Goal: Information Seeking & Learning: Learn about a topic

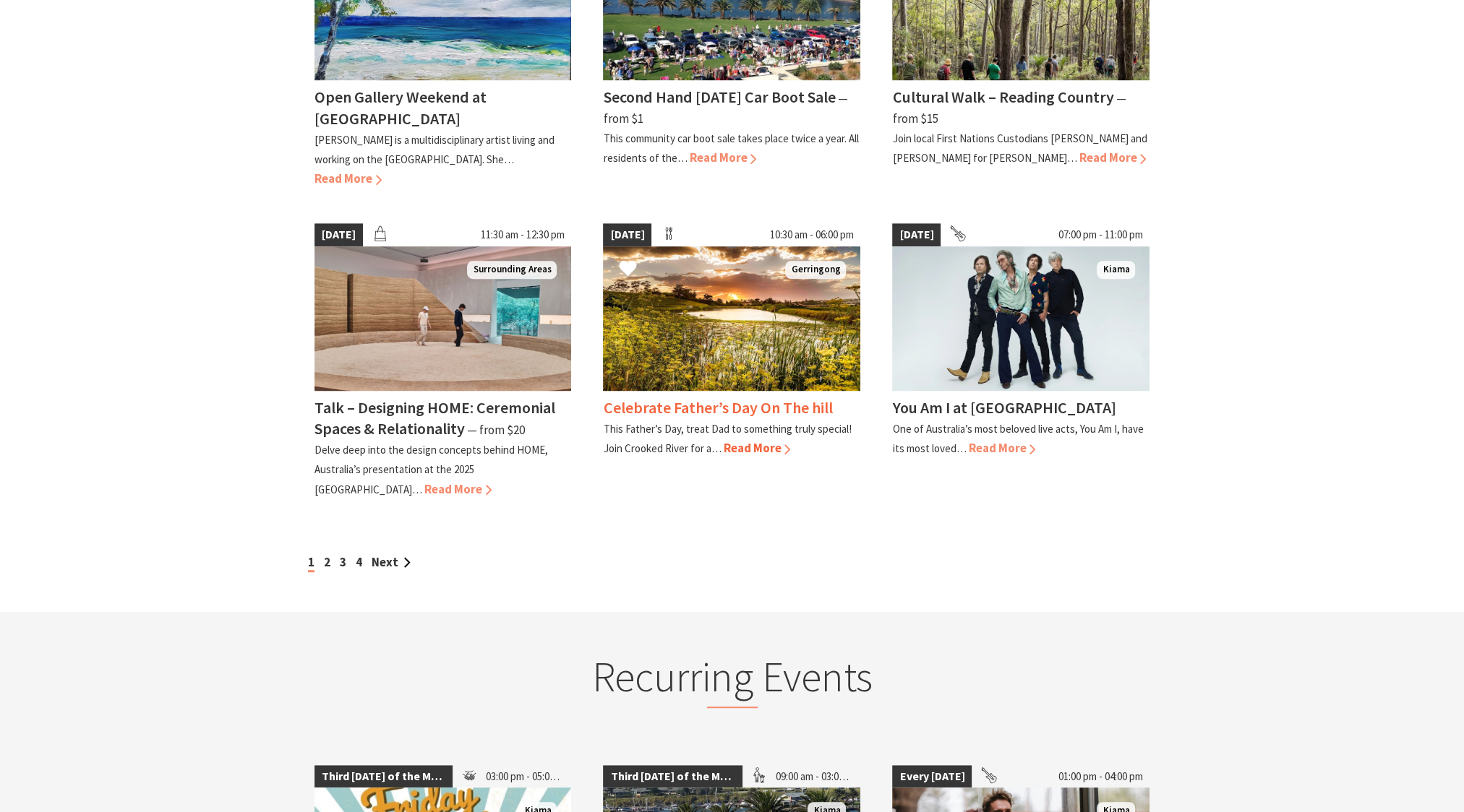
scroll to position [1228, 0]
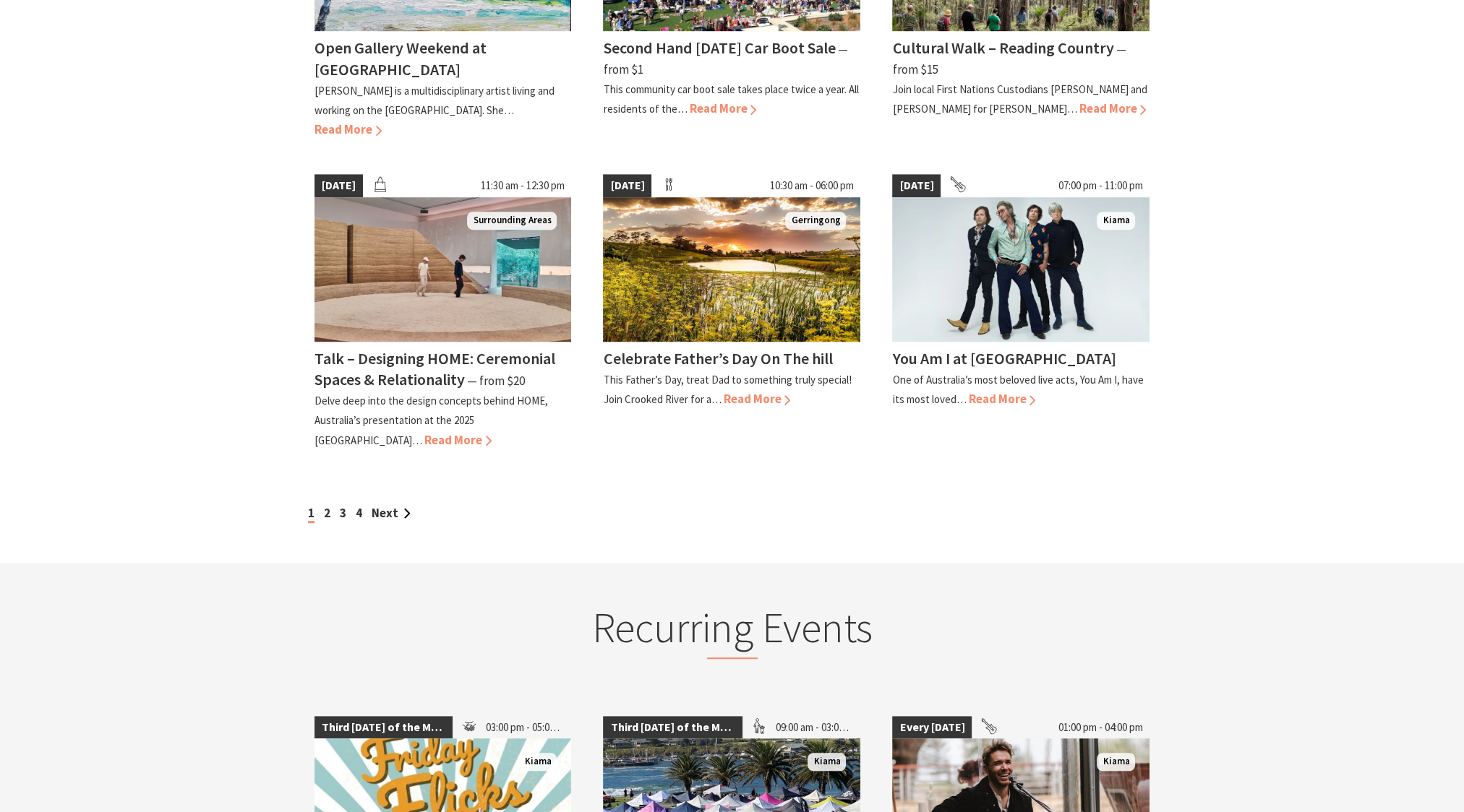
click at [323, 504] on div "1 2 3 4 Next" at bounding box center [732, 513] width 856 height 20
click at [326, 505] on link "2" at bounding box center [326, 513] width 6 height 16
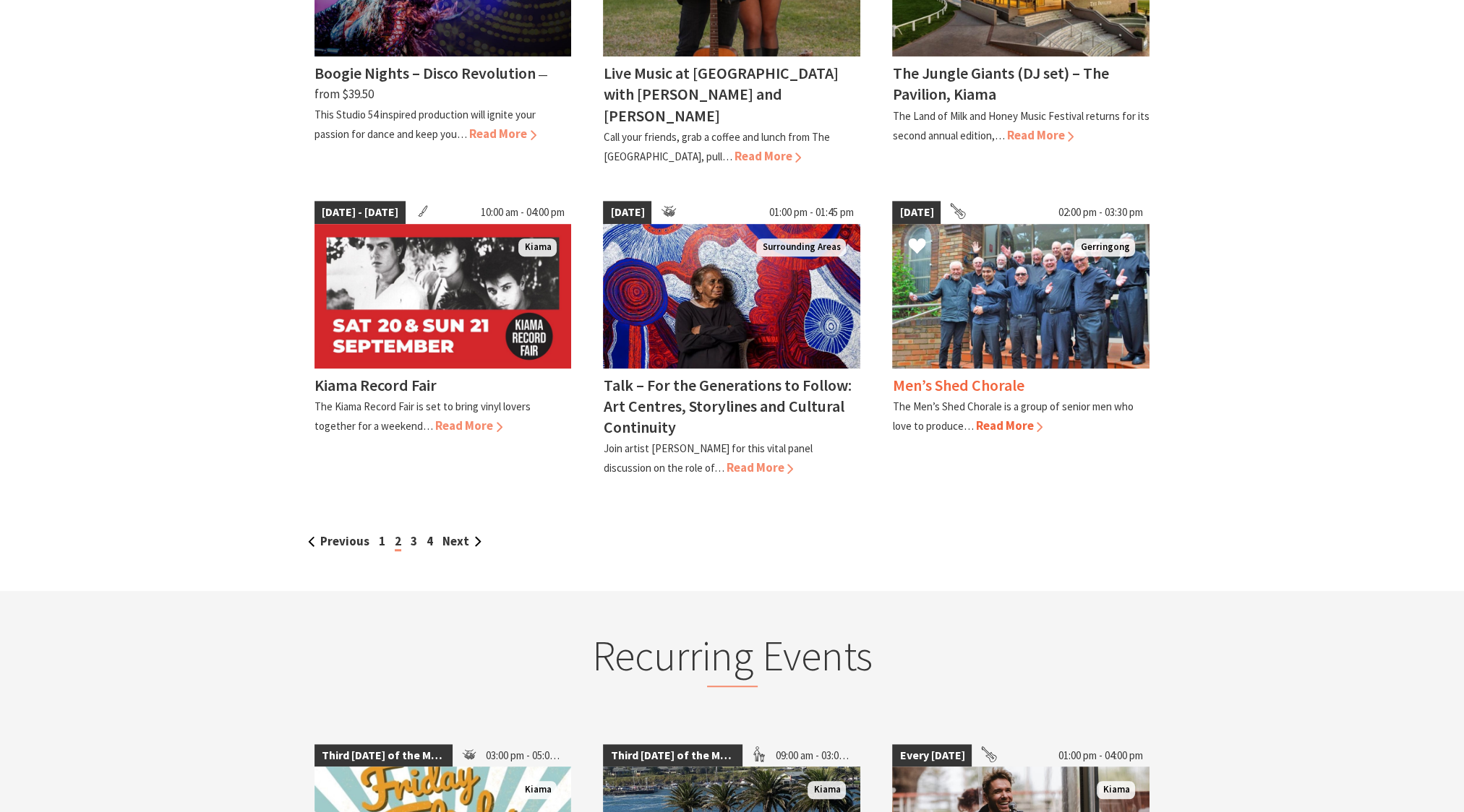
scroll to position [1228, 0]
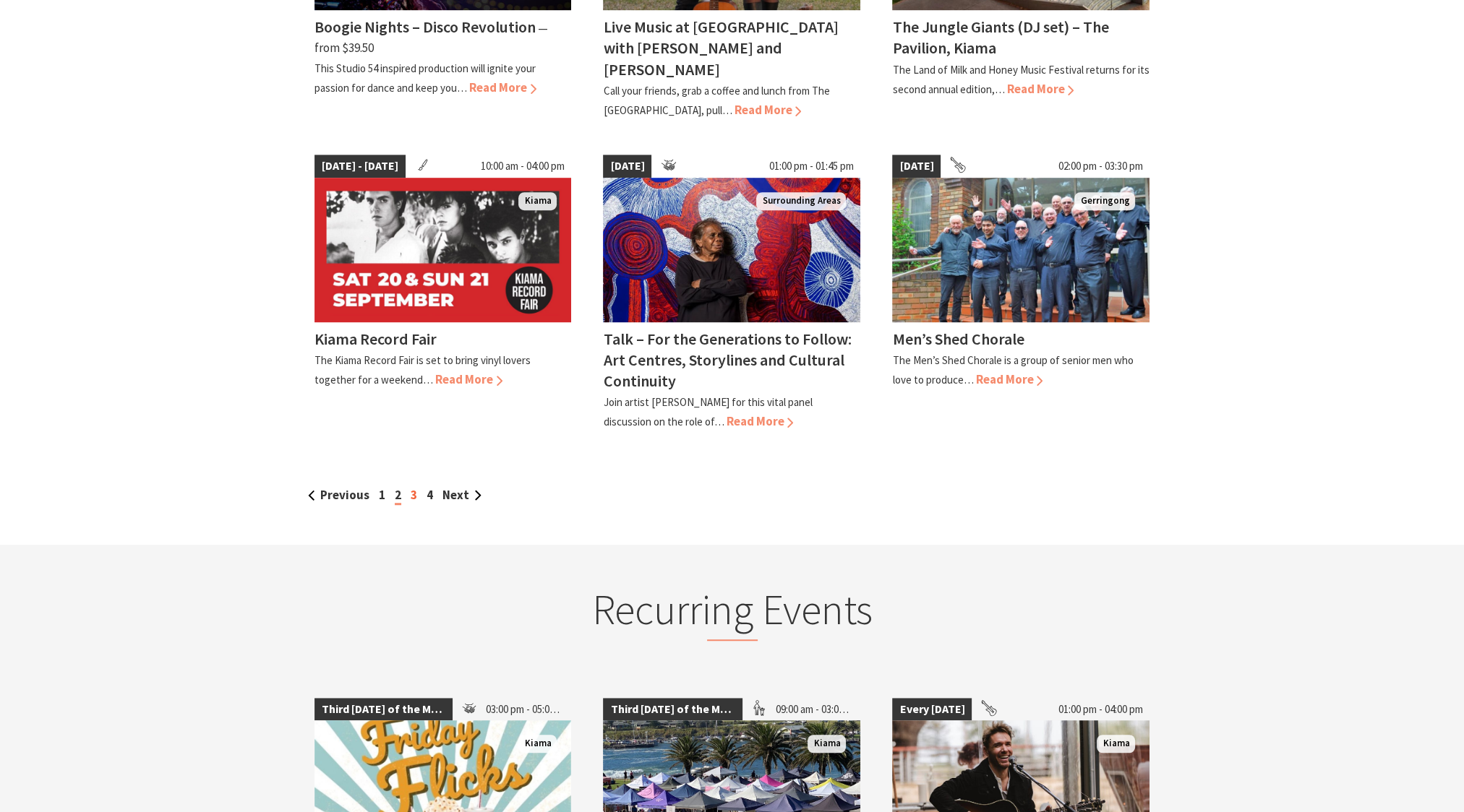
click at [414, 487] on link "3" at bounding box center [413, 495] width 6 height 16
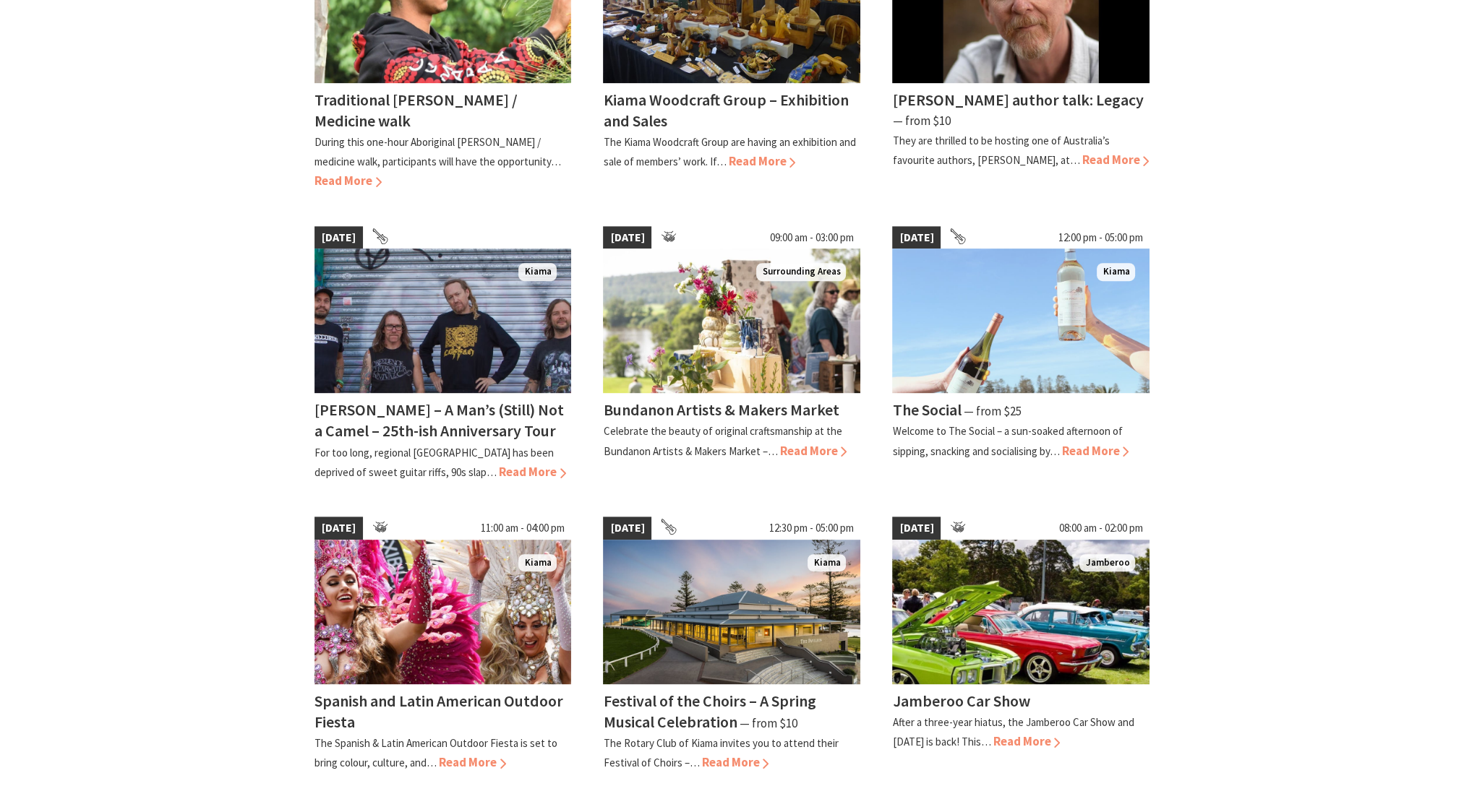
scroll to position [939, 0]
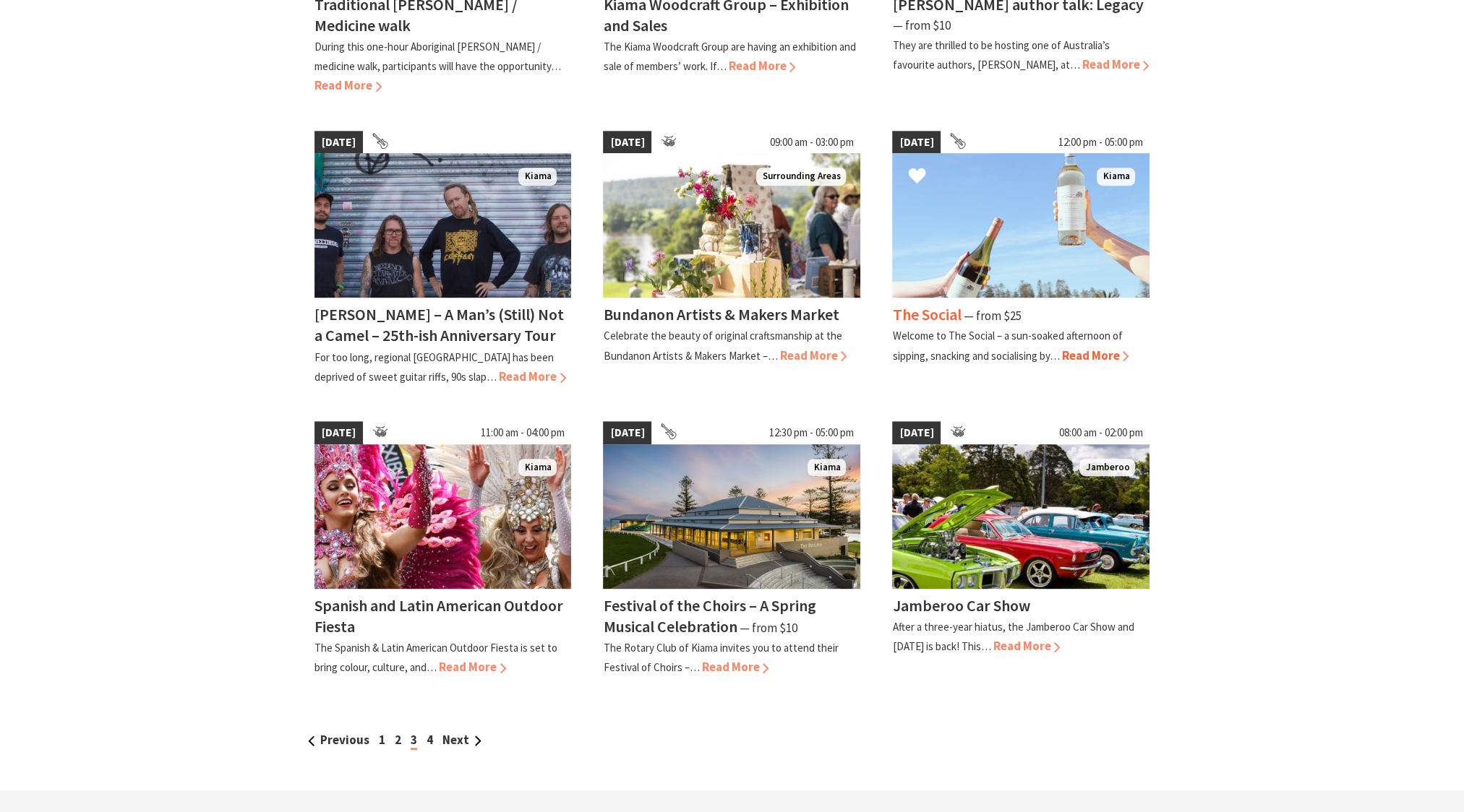
click at [1096, 349] on span "Read More" at bounding box center [1094, 356] width 67 height 16
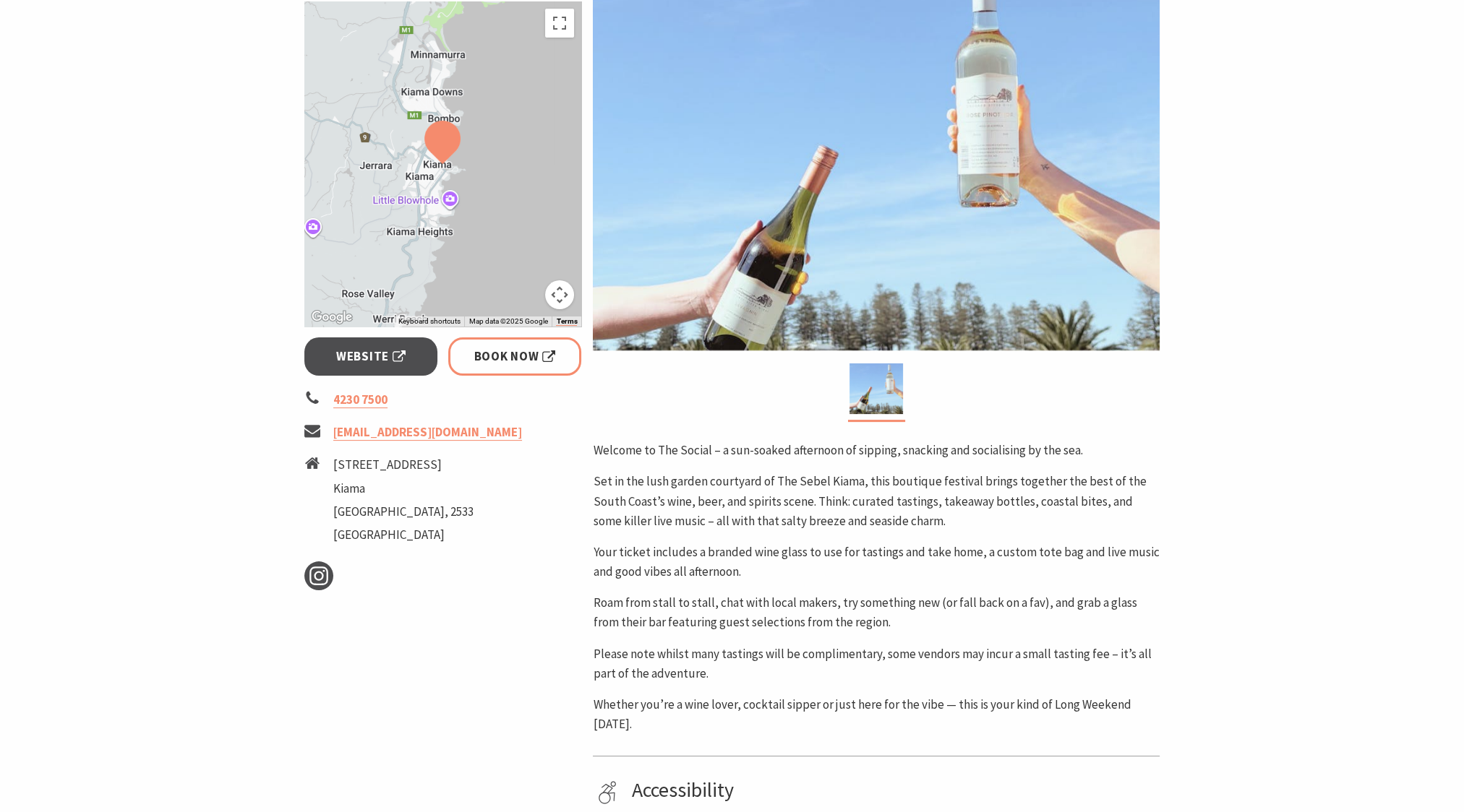
scroll to position [217, 0]
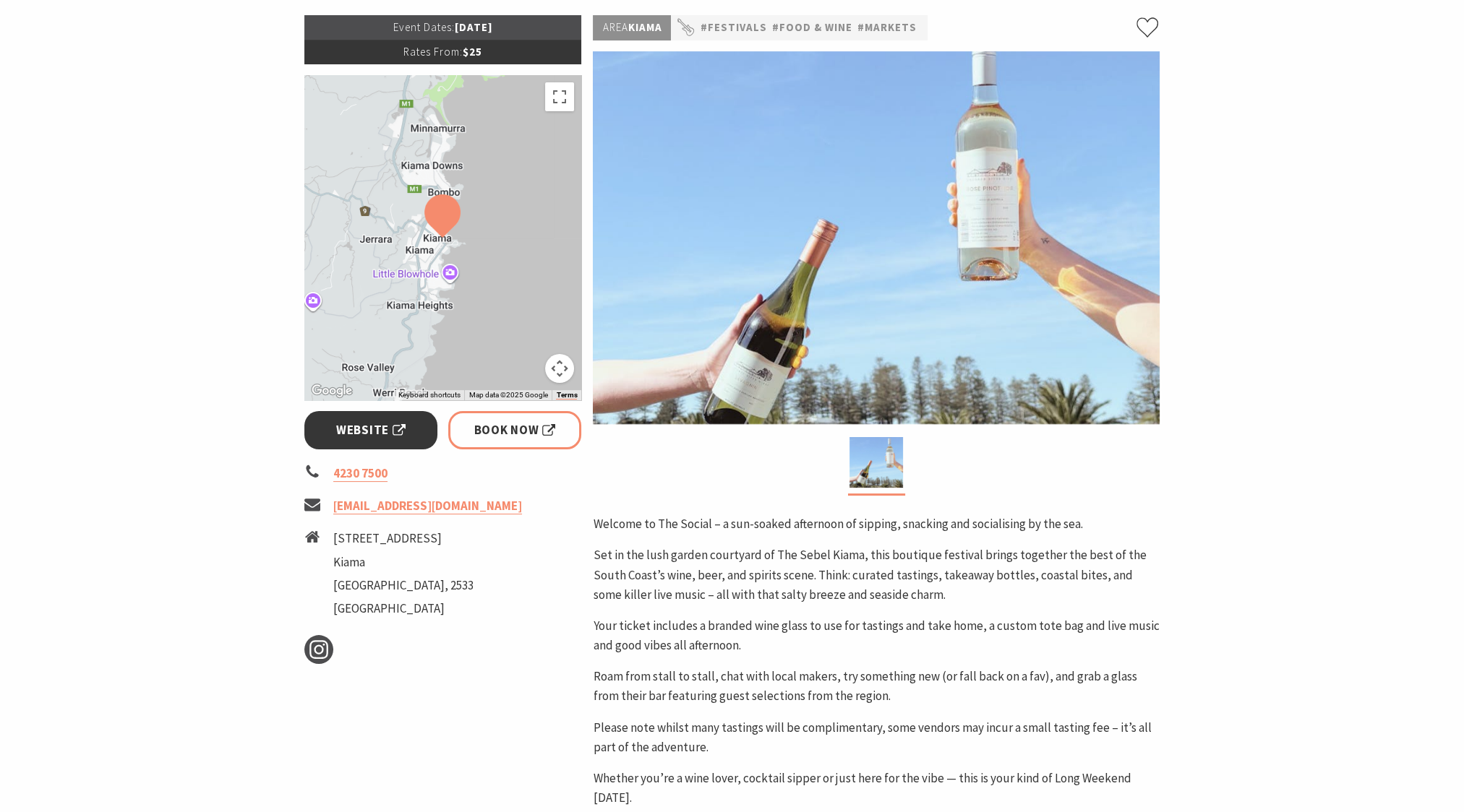
click at [351, 437] on span "Website" at bounding box center [371, 431] width 70 height 20
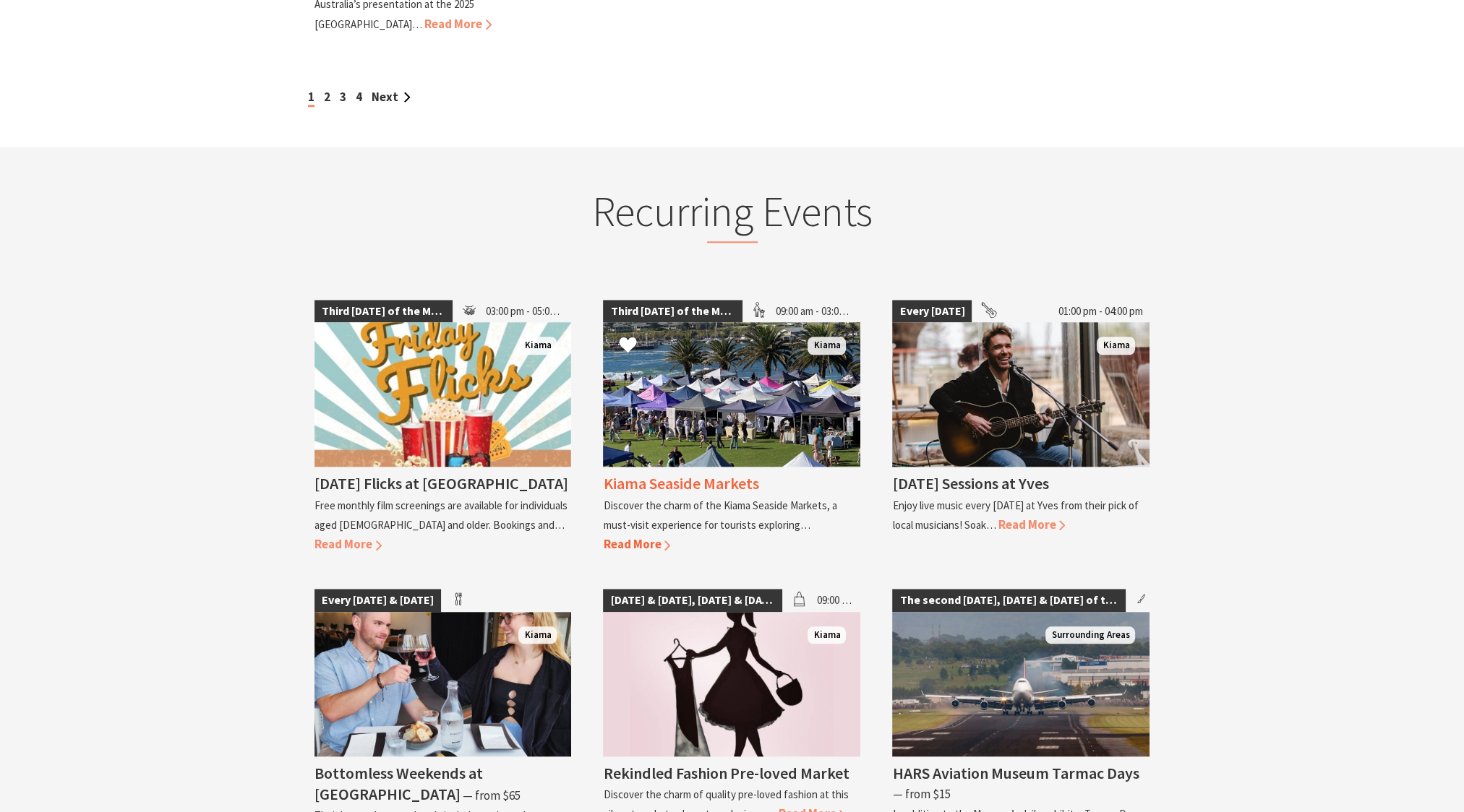
scroll to position [1662, 0]
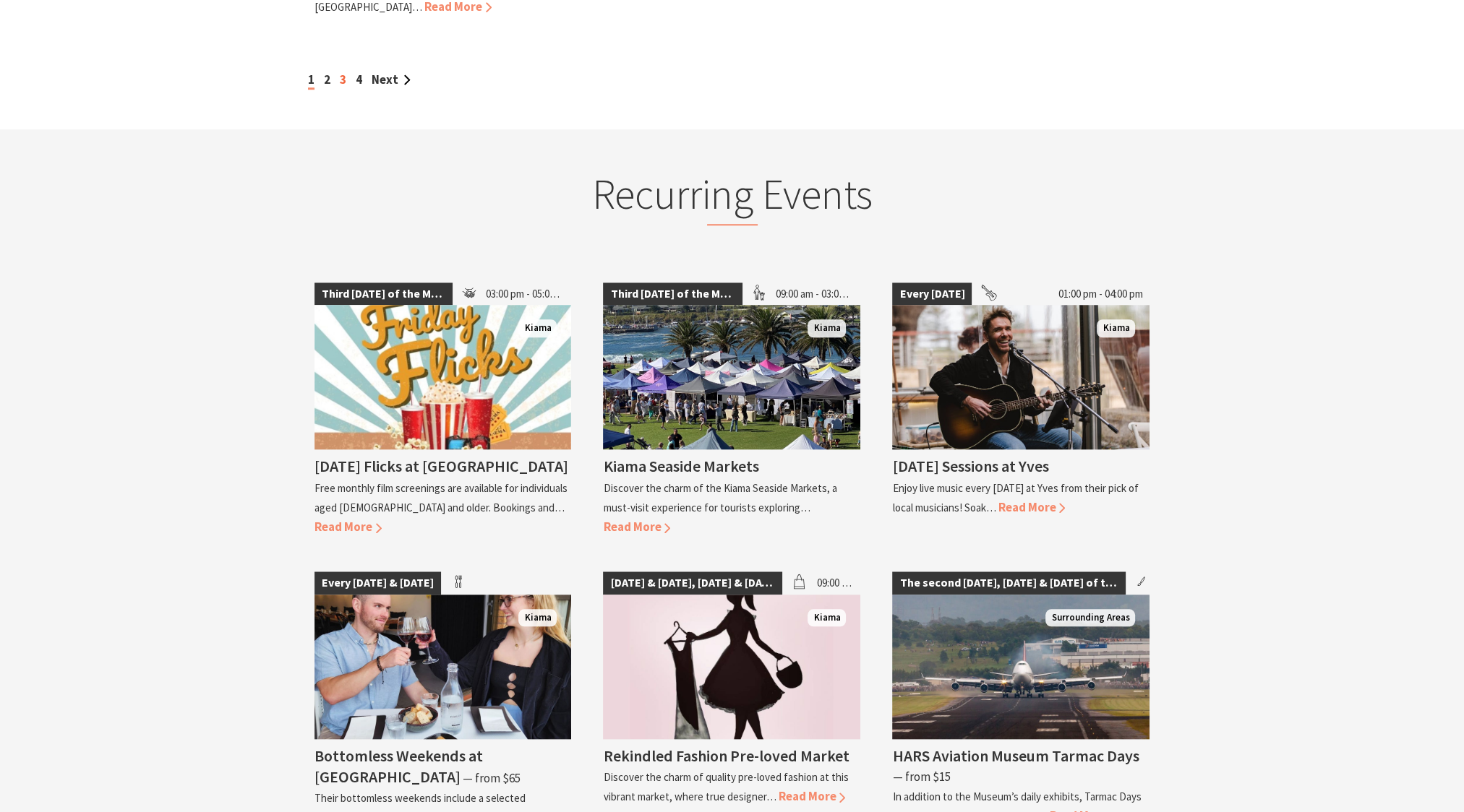
click at [344, 71] on link "3" at bounding box center [342, 79] width 6 height 16
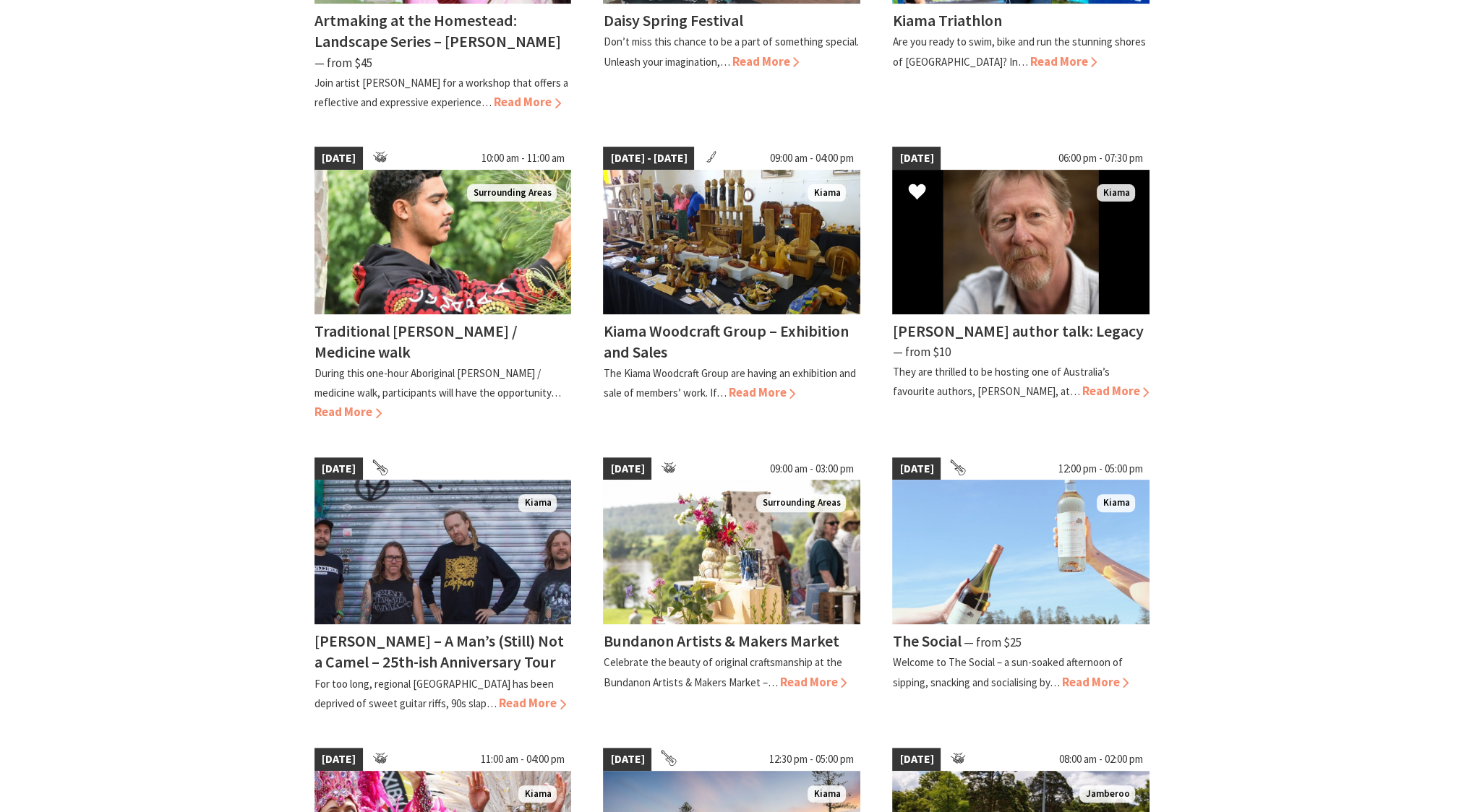
scroll to position [867, 0]
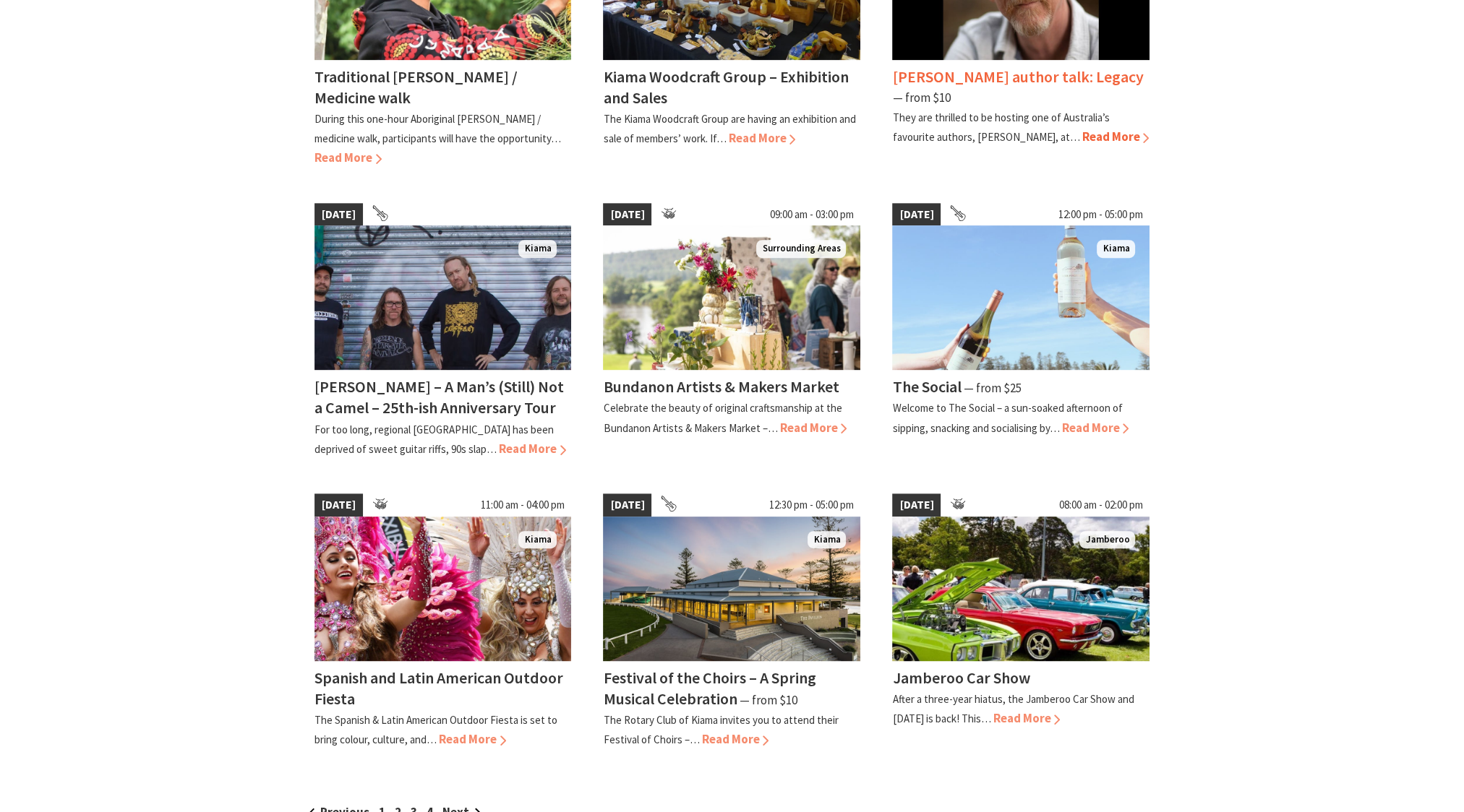
click at [1082, 136] on span "Read More" at bounding box center [1114, 136] width 67 height 16
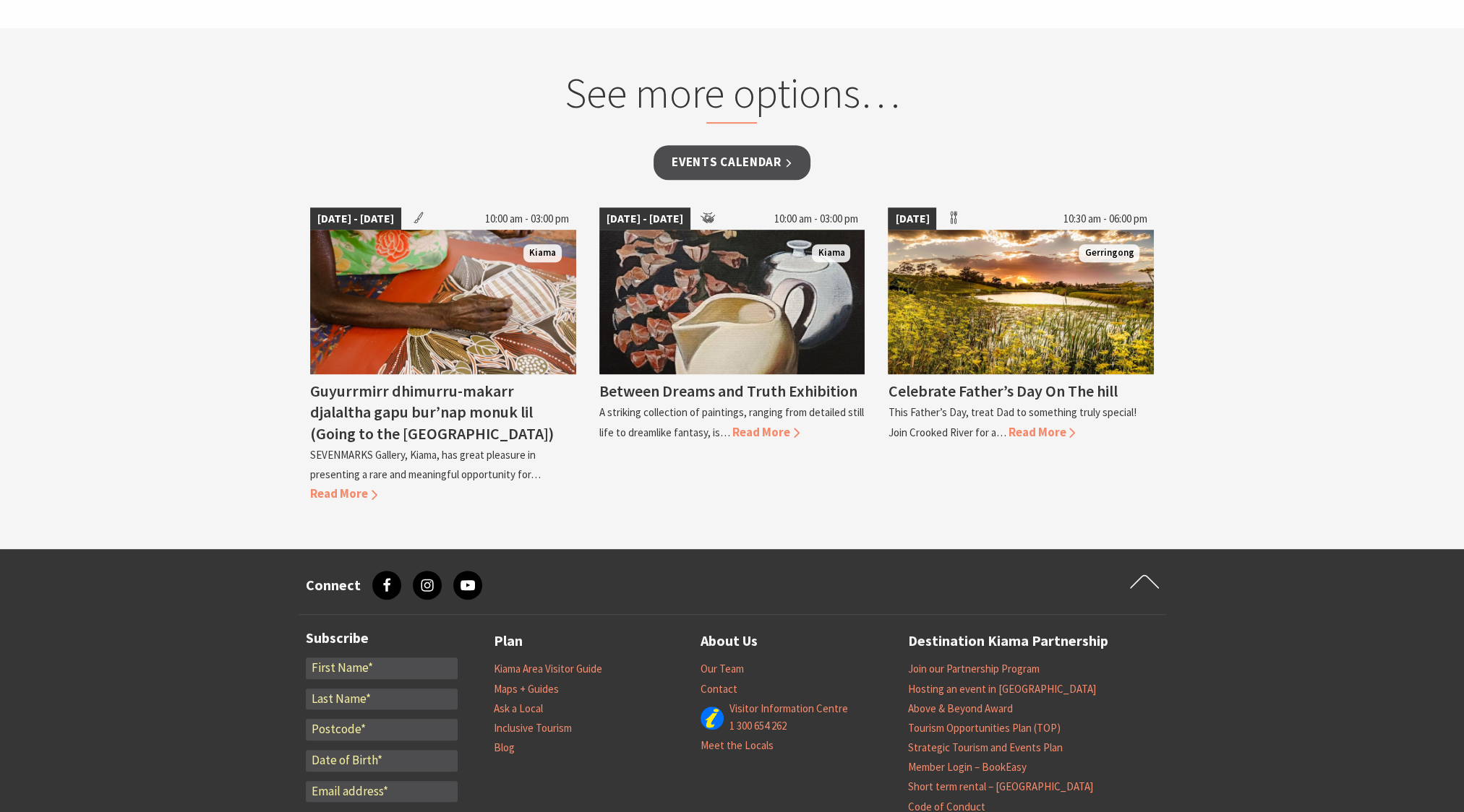
scroll to position [1084, 0]
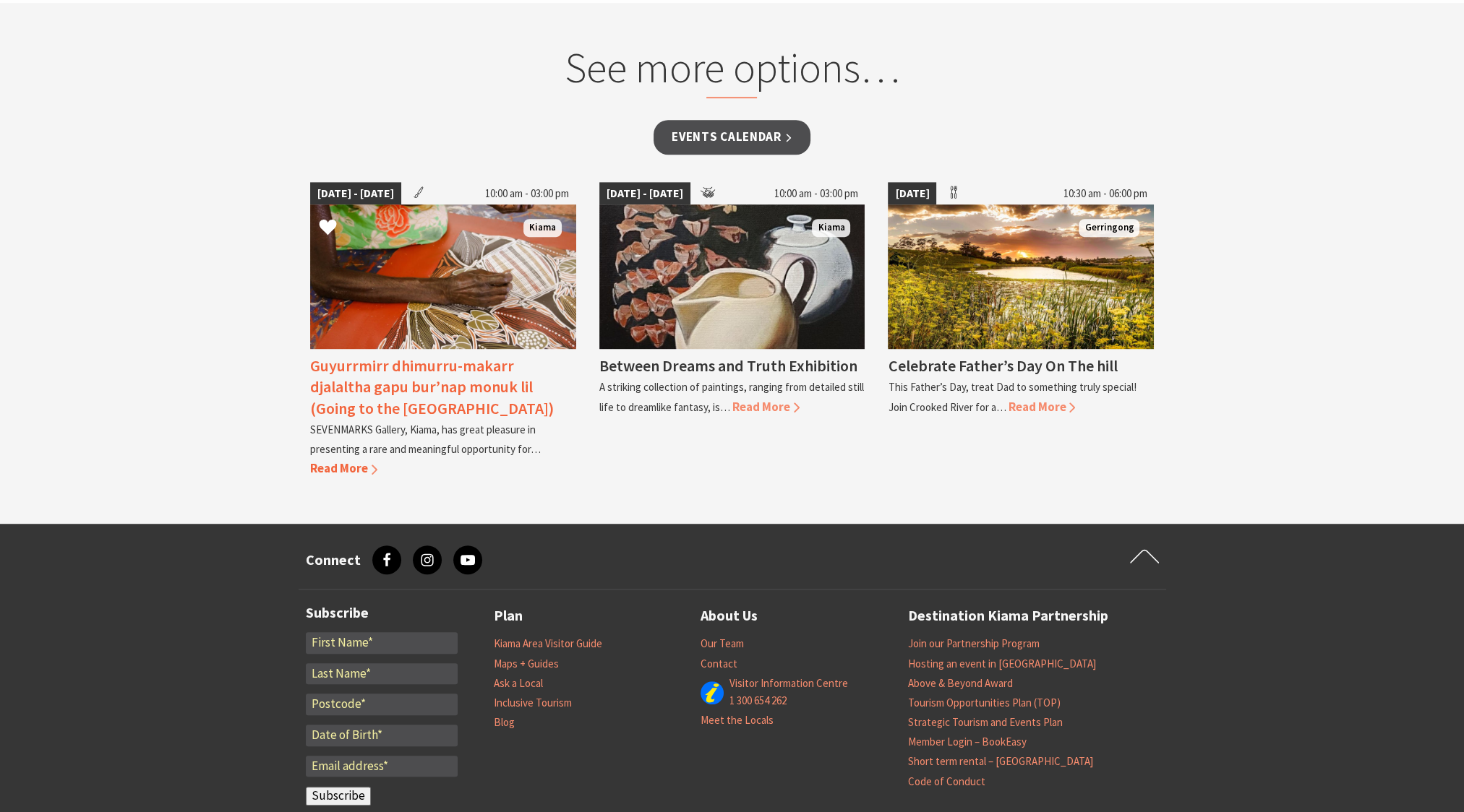
click at [356, 460] on span "Read More" at bounding box center [343, 468] width 67 height 16
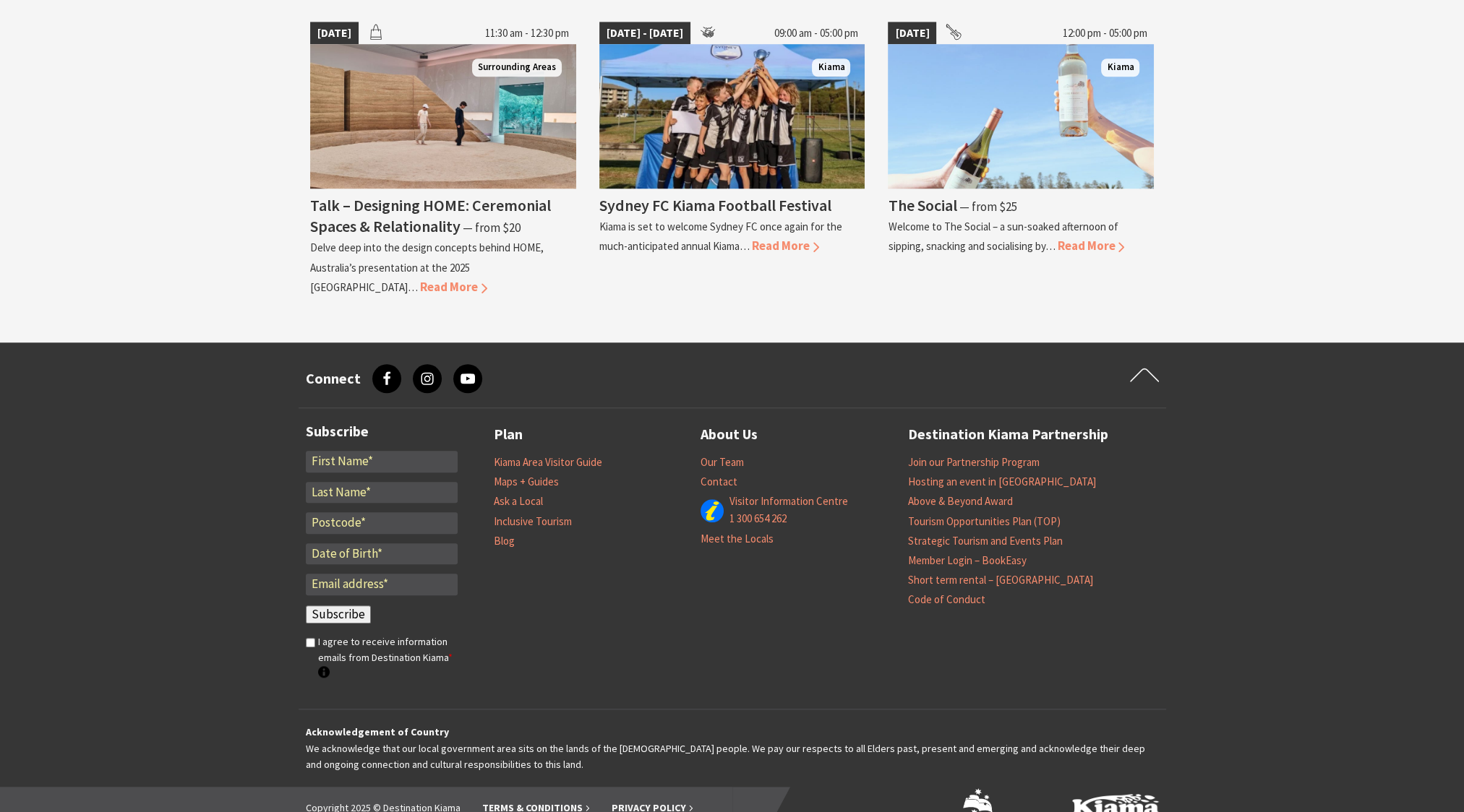
scroll to position [1613, 0]
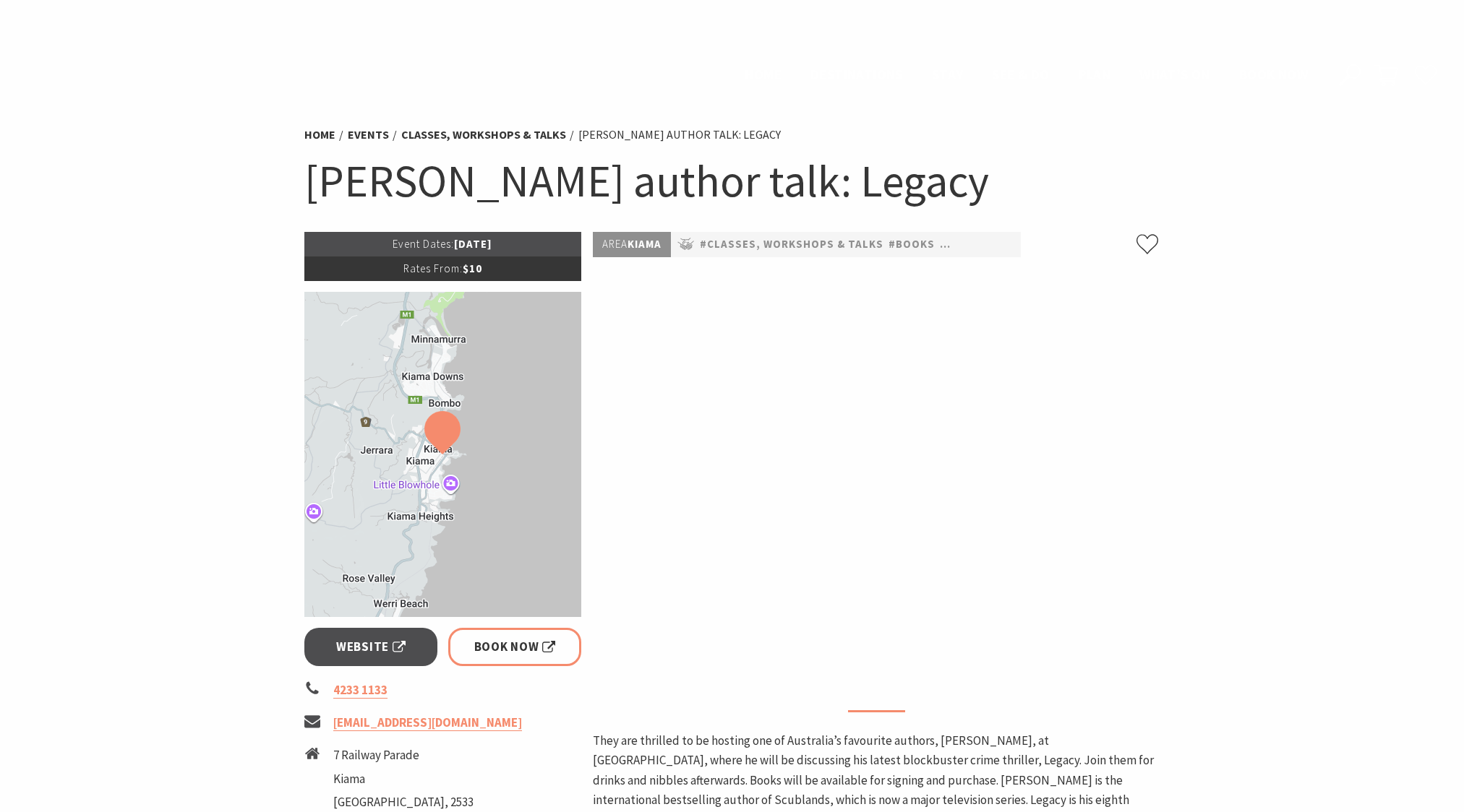
scroll to position [1084, 0]
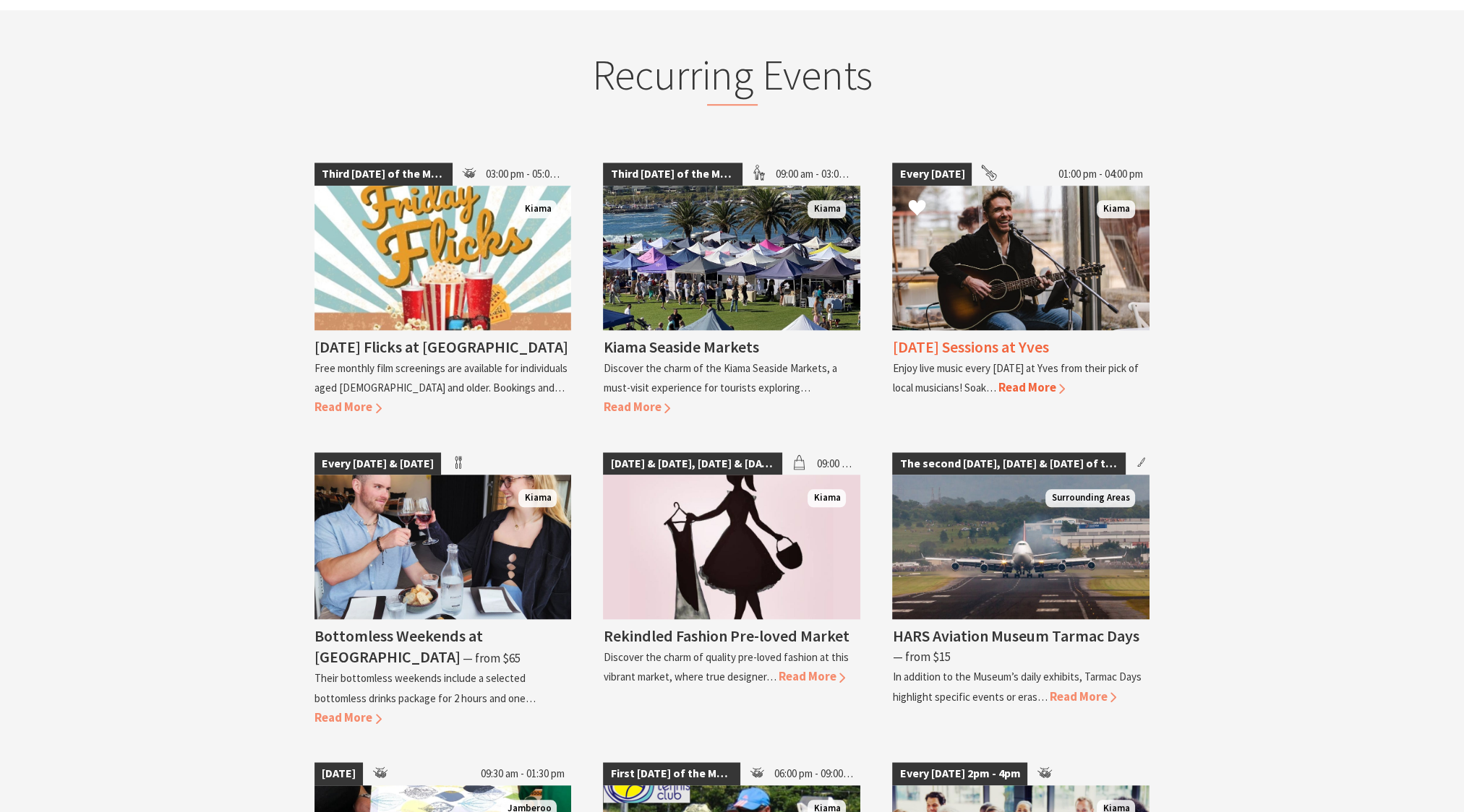
scroll to position [1807, 0]
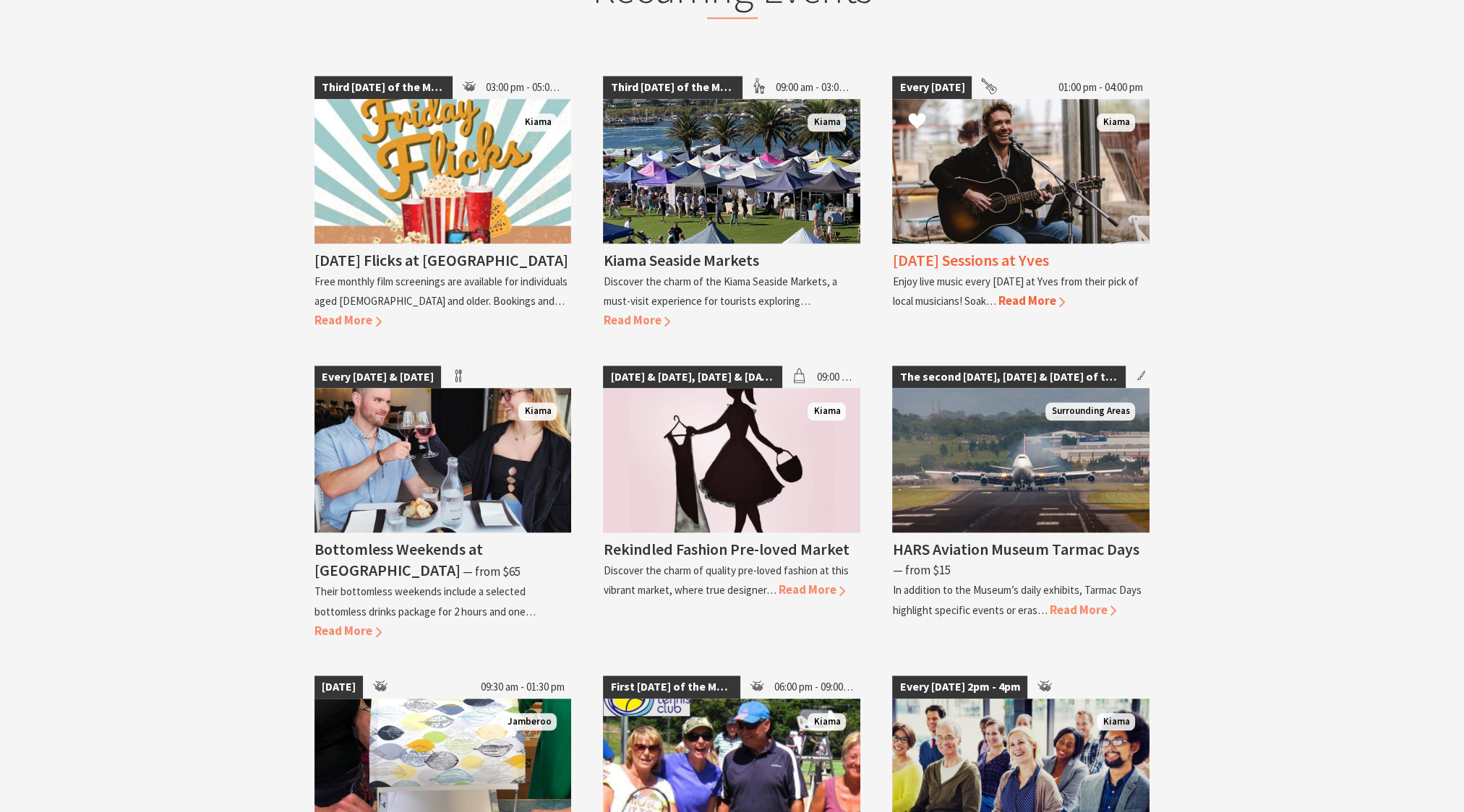
click at [1045, 296] on span "Read More" at bounding box center [1031, 300] width 67 height 16
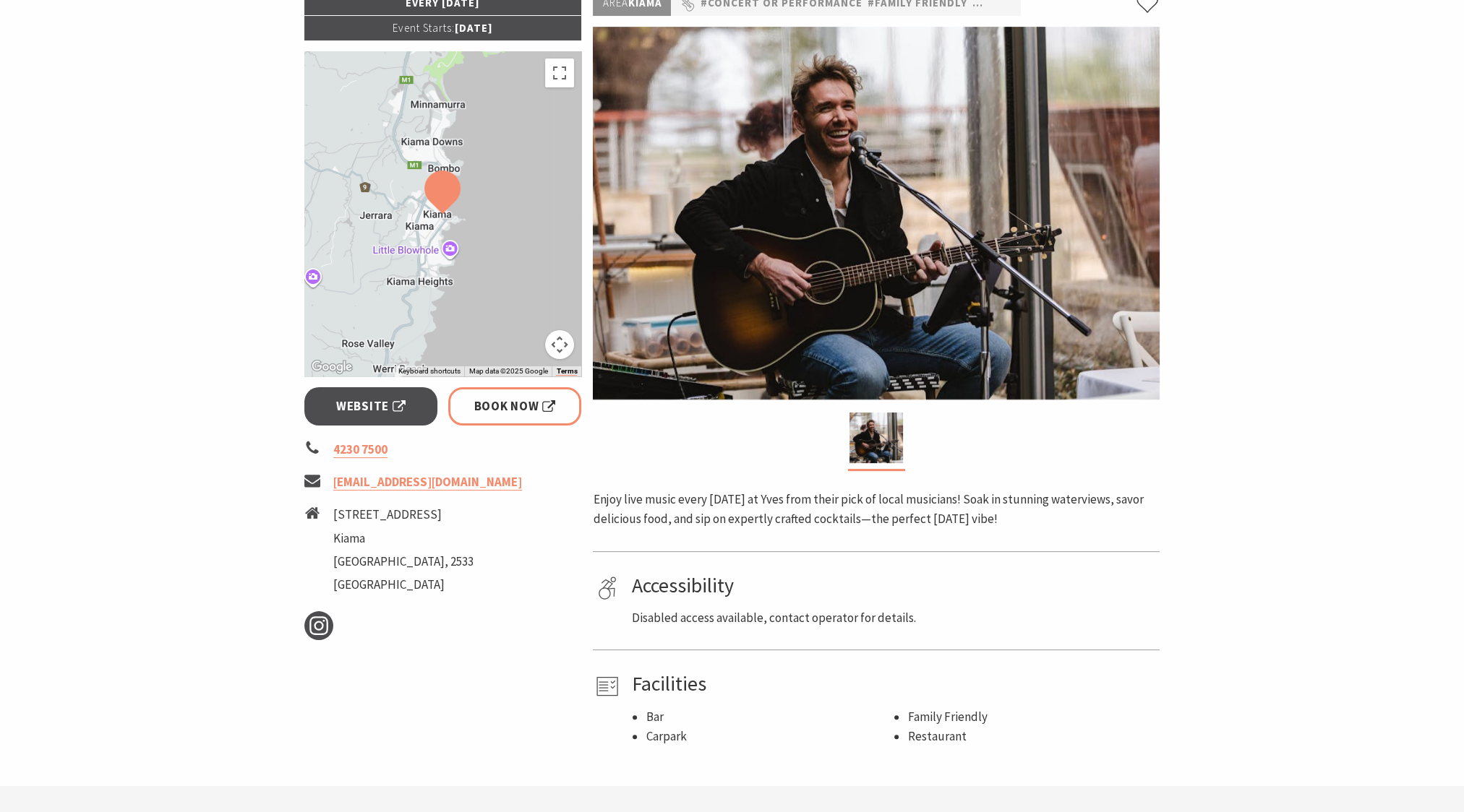
scroll to position [144, 0]
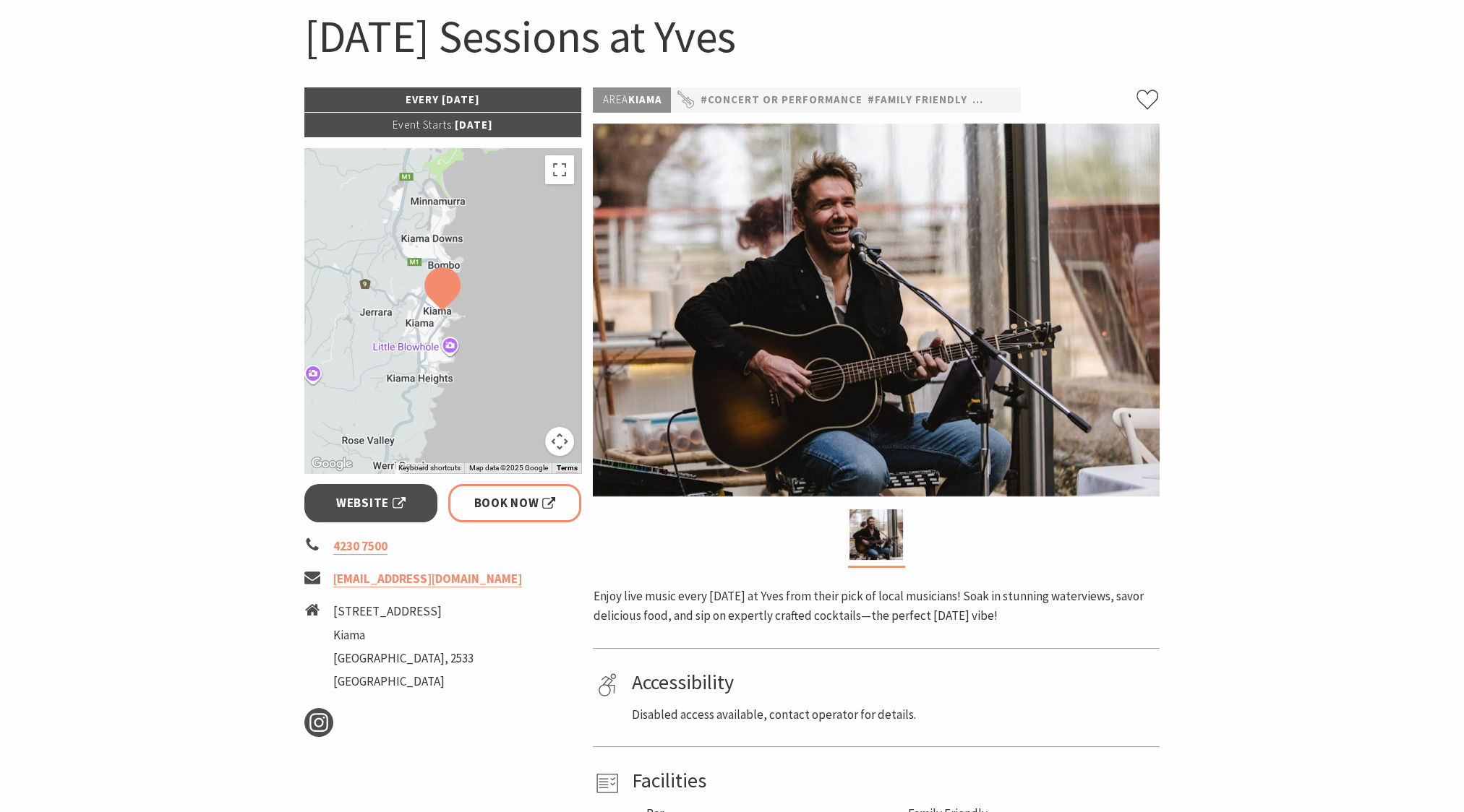
click at [1040, 261] on img at bounding box center [876, 310] width 567 height 373
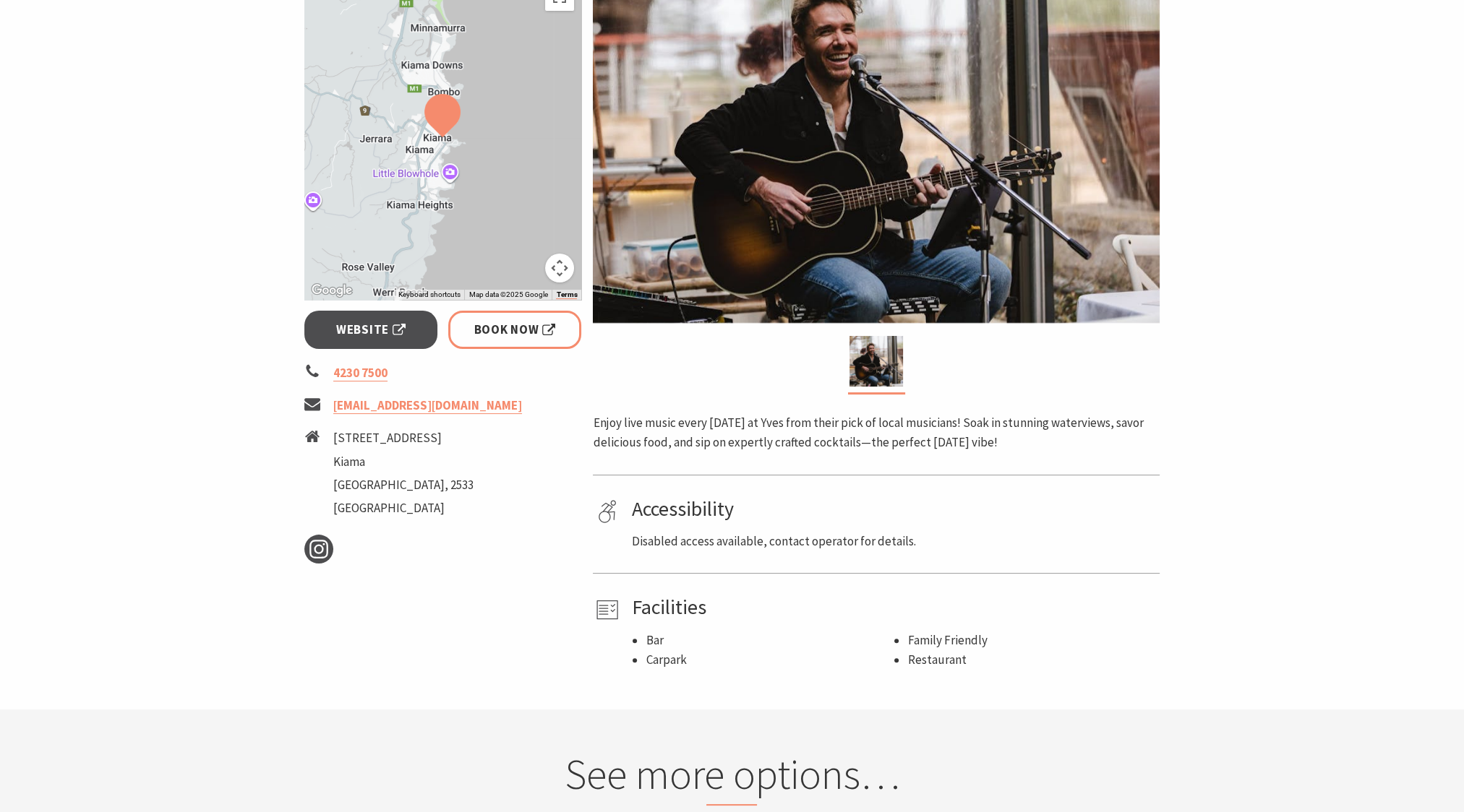
scroll to position [190, 0]
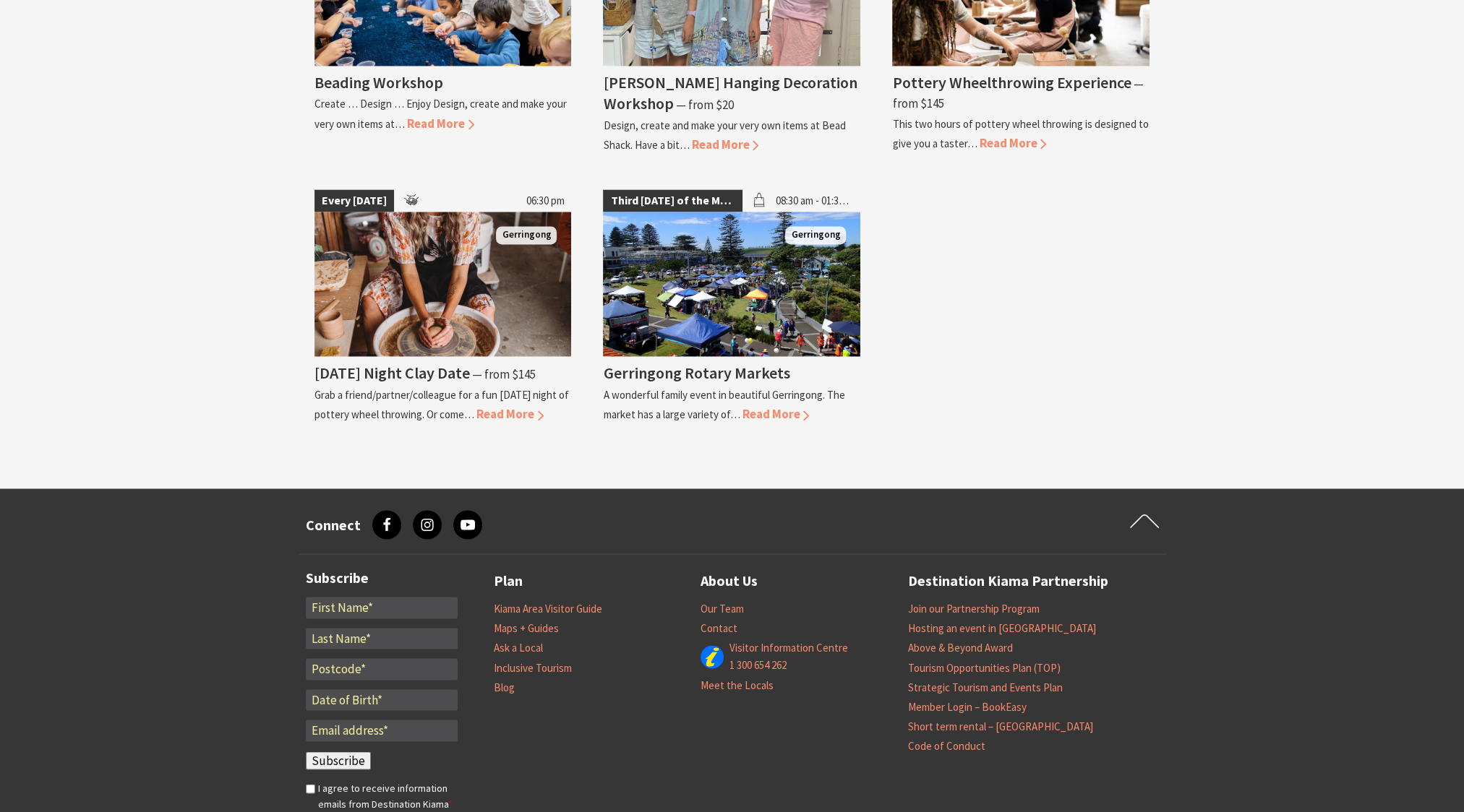
scroll to position [3180, 0]
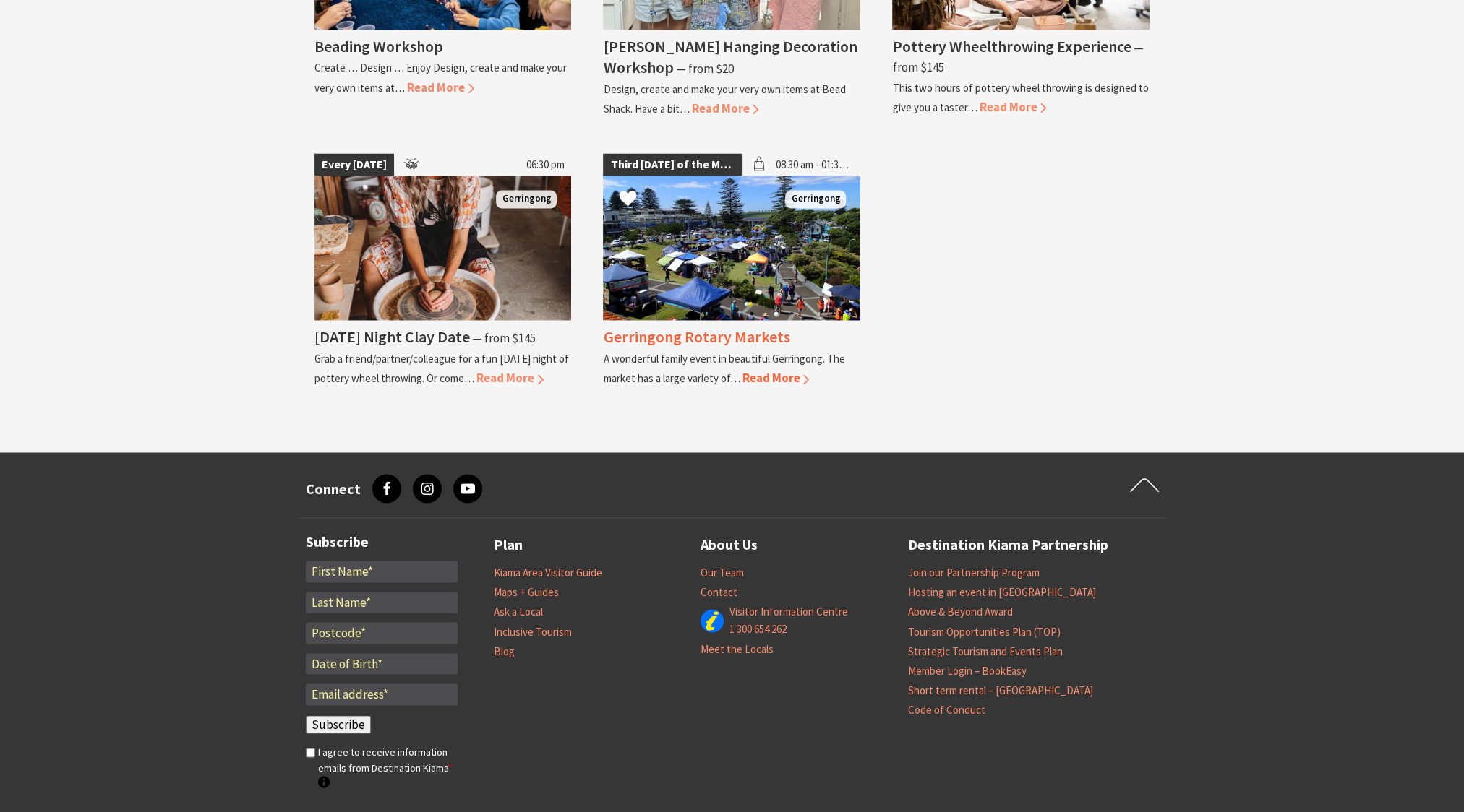
click at [774, 370] on span "Read More" at bounding box center [775, 378] width 67 height 16
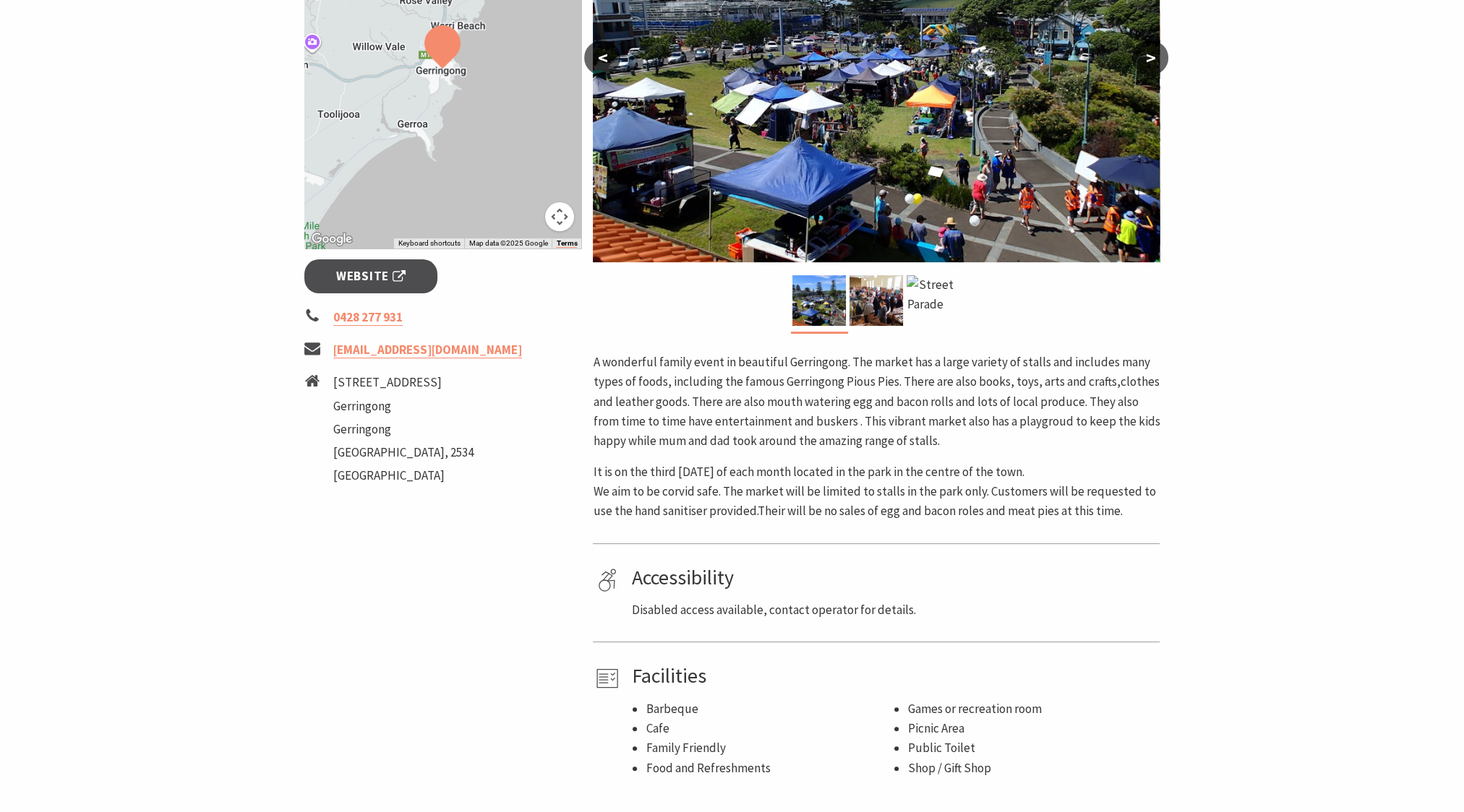
scroll to position [217, 0]
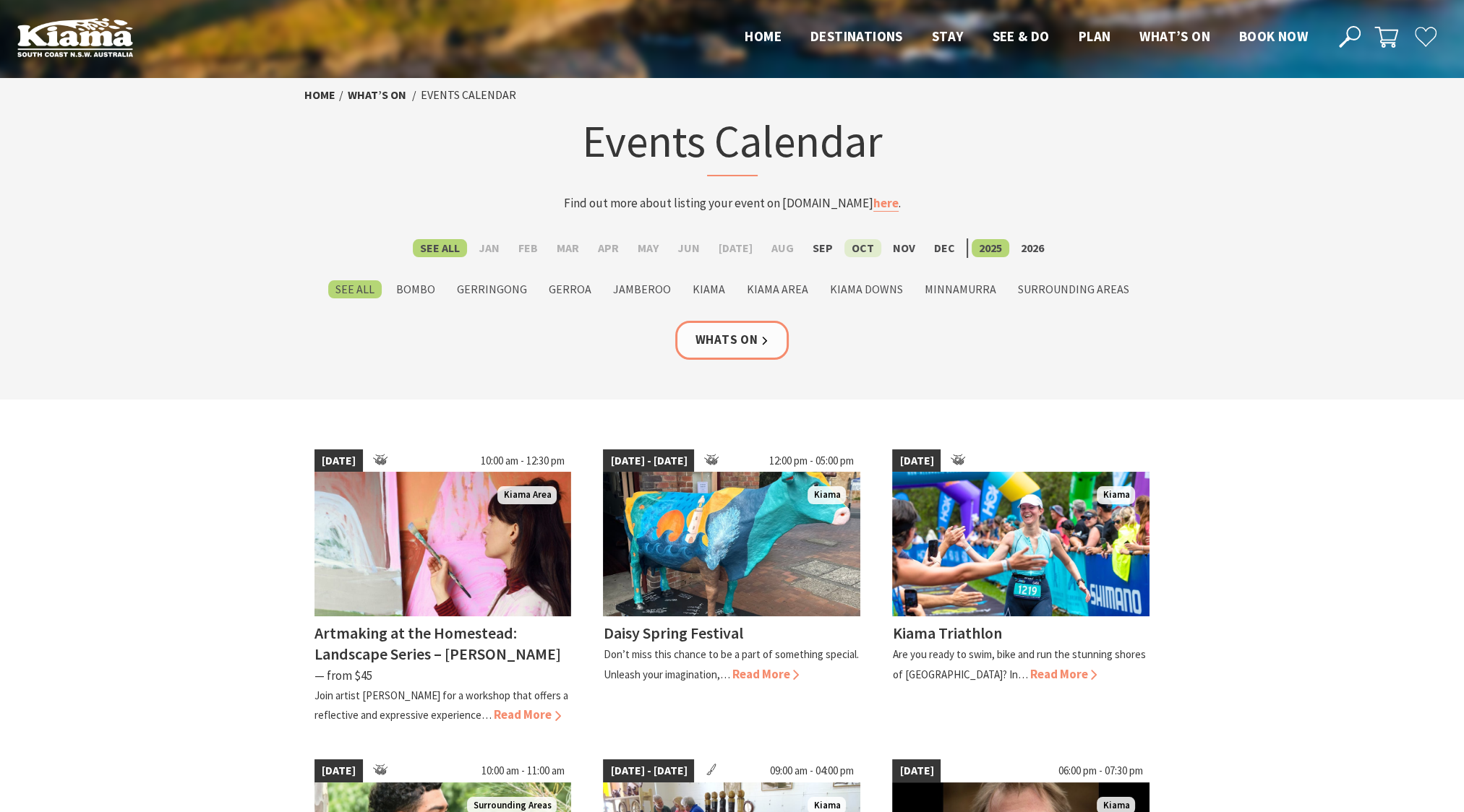
click at [853, 252] on label "Oct" at bounding box center [862, 248] width 37 height 18
click at [0, 0] on input "Oct" at bounding box center [0, 0] width 0 height 0
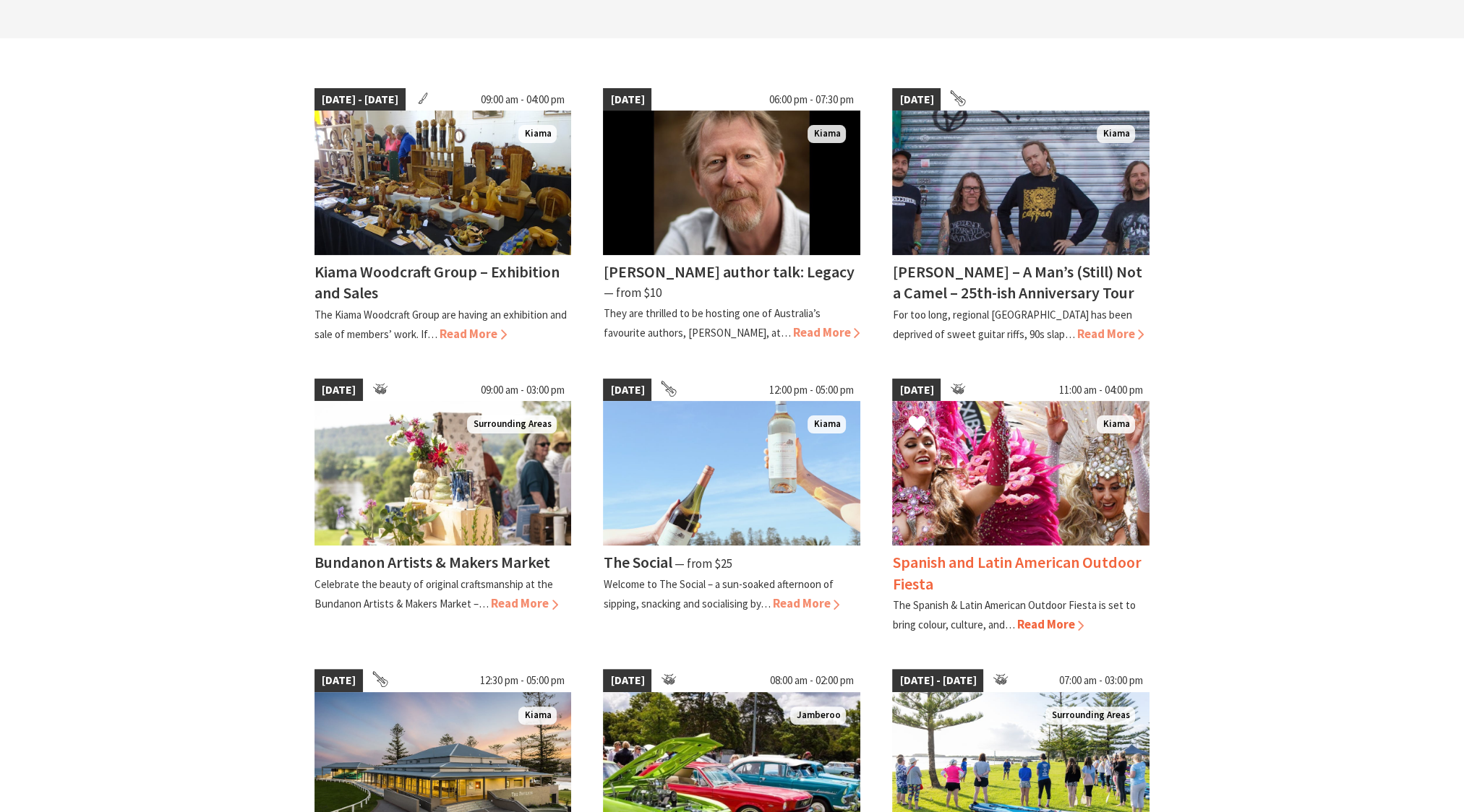
scroll to position [144, 0]
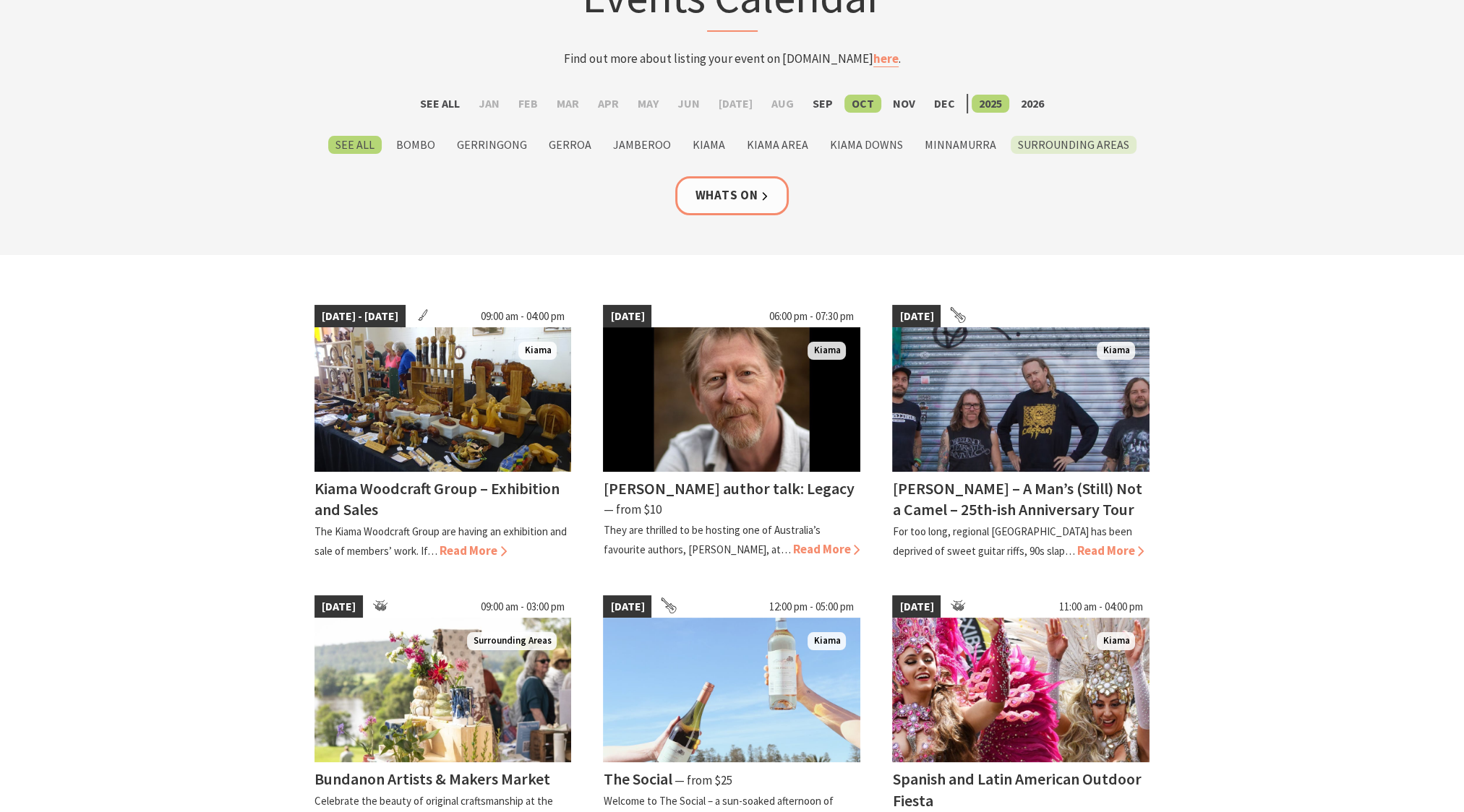
click at [1052, 144] on label "Surrounding Areas" at bounding box center [1073, 144] width 126 height 18
click at [0, 0] on input "Surrounding Areas" at bounding box center [0, 0] width 0 height 0
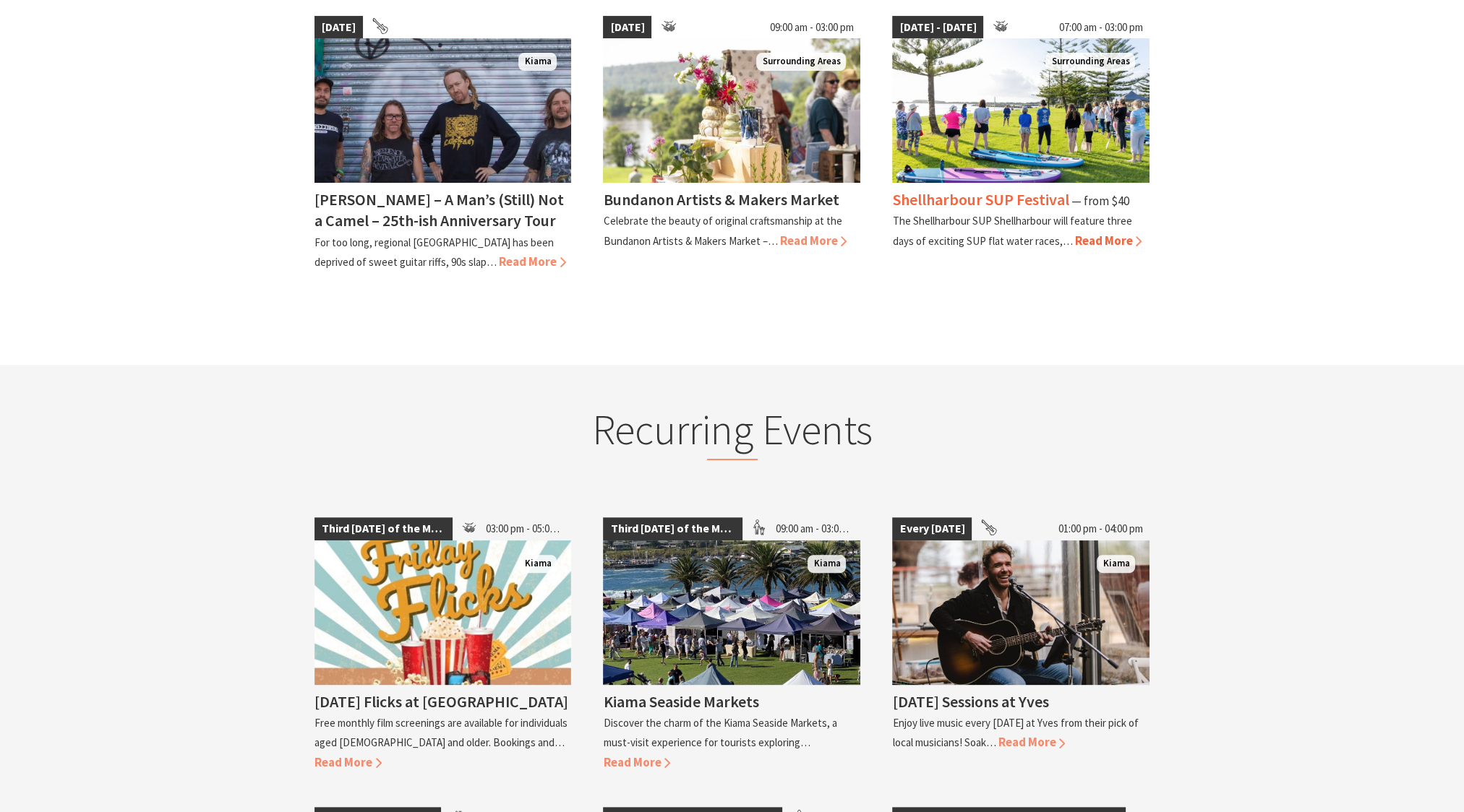
scroll to position [144, 0]
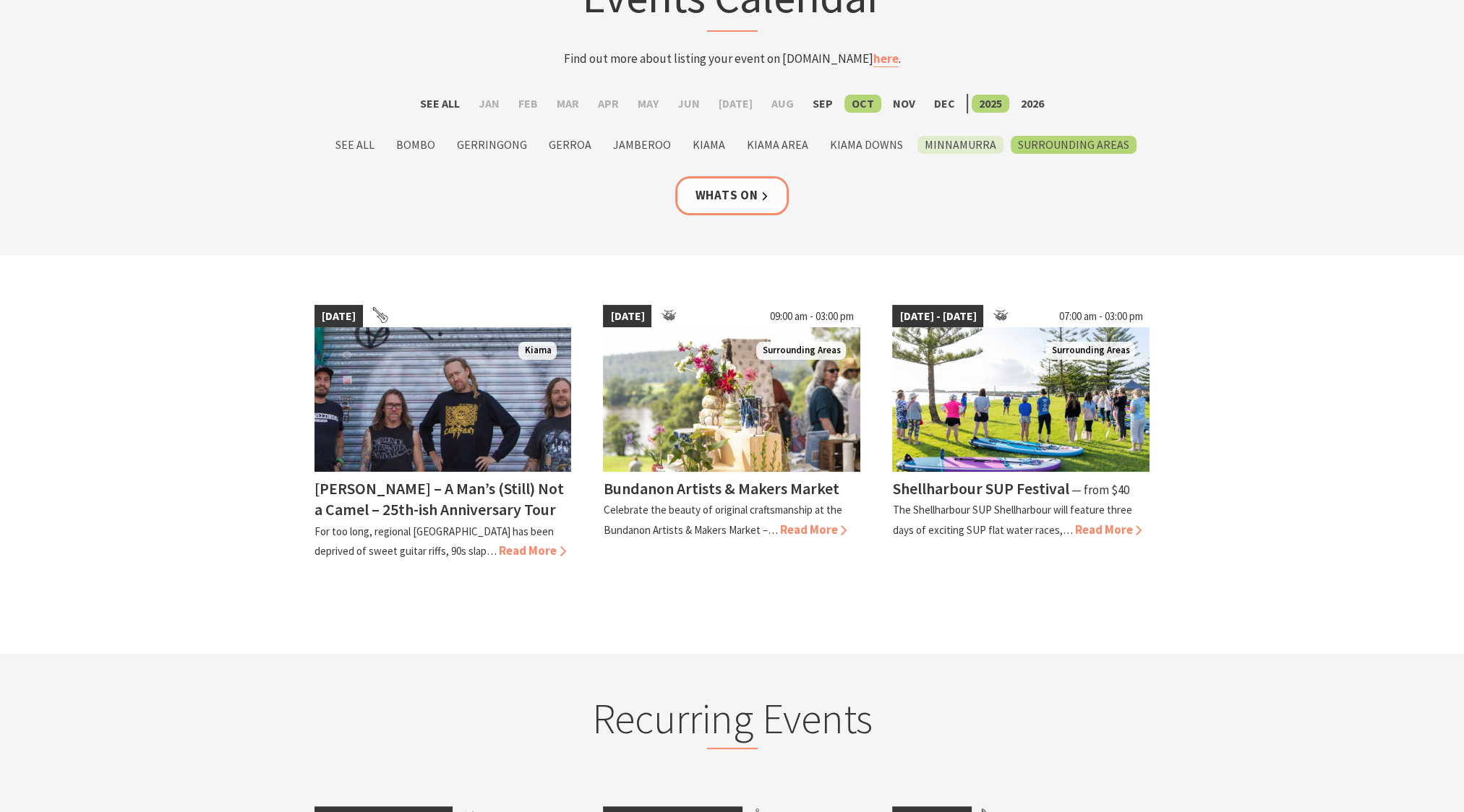
click at [956, 151] on label "Minnamurra" at bounding box center [960, 144] width 86 height 18
click at [0, 0] on input "Minnamurra" at bounding box center [0, 0] width 0 height 0
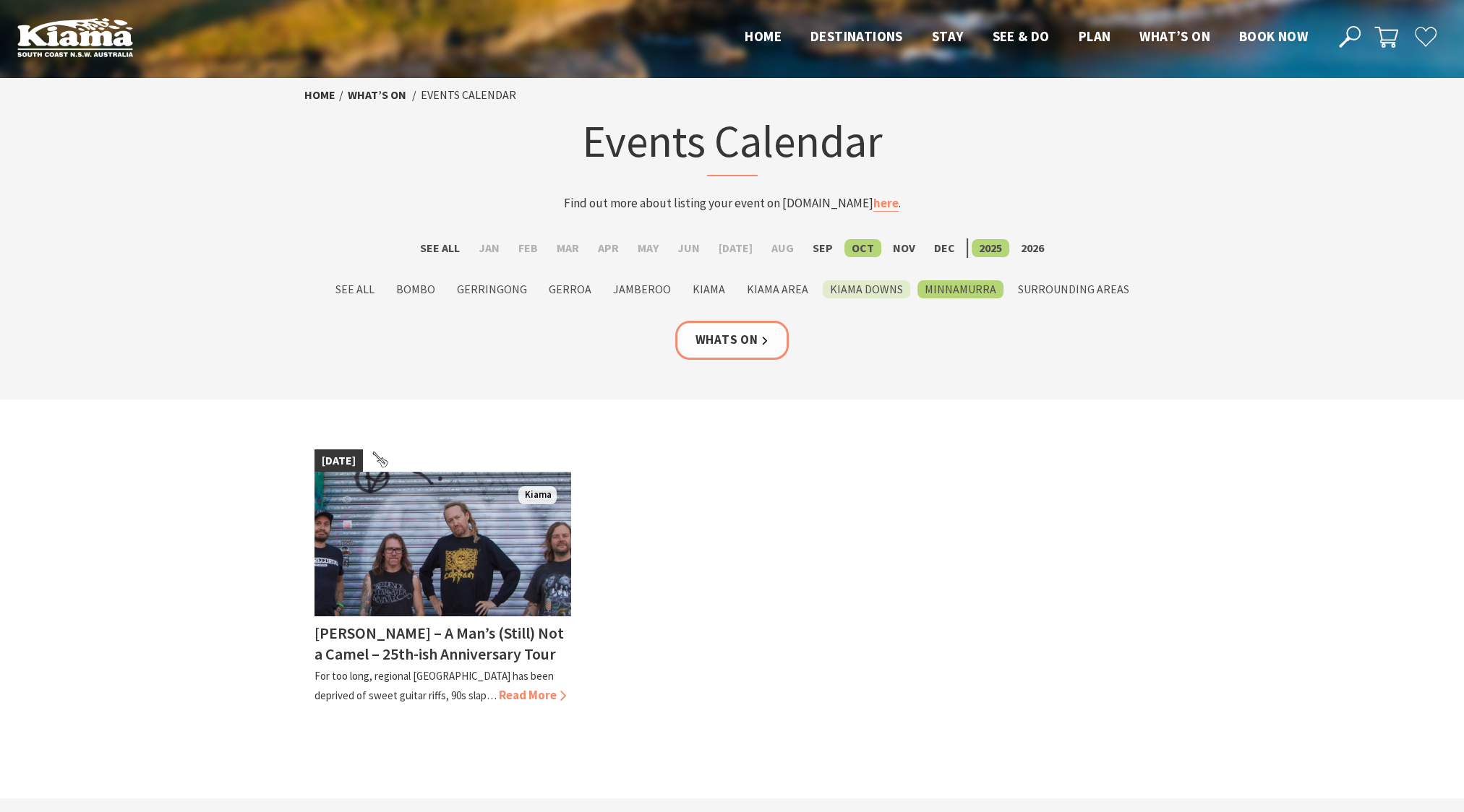
click at [842, 292] on label "Kiama Downs" at bounding box center [867, 290] width 87 height 18
click at [0, 0] on input "Kiama Downs" at bounding box center [0, 0] width 0 height 0
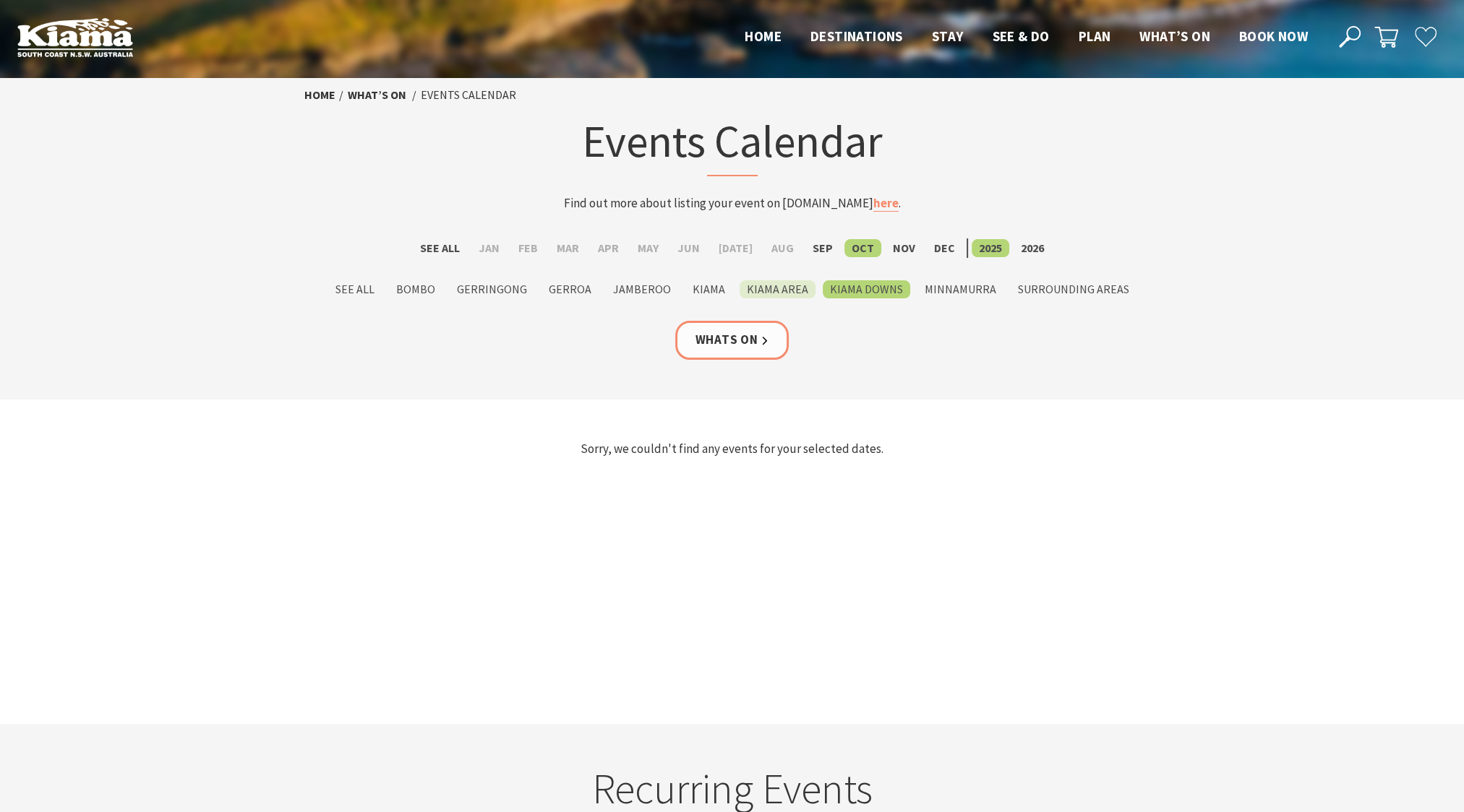
click at [763, 292] on label "Kiama Area" at bounding box center [777, 290] width 76 height 18
click at [0, 0] on input "Kiama Area" at bounding box center [0, 0] width 0 height 0
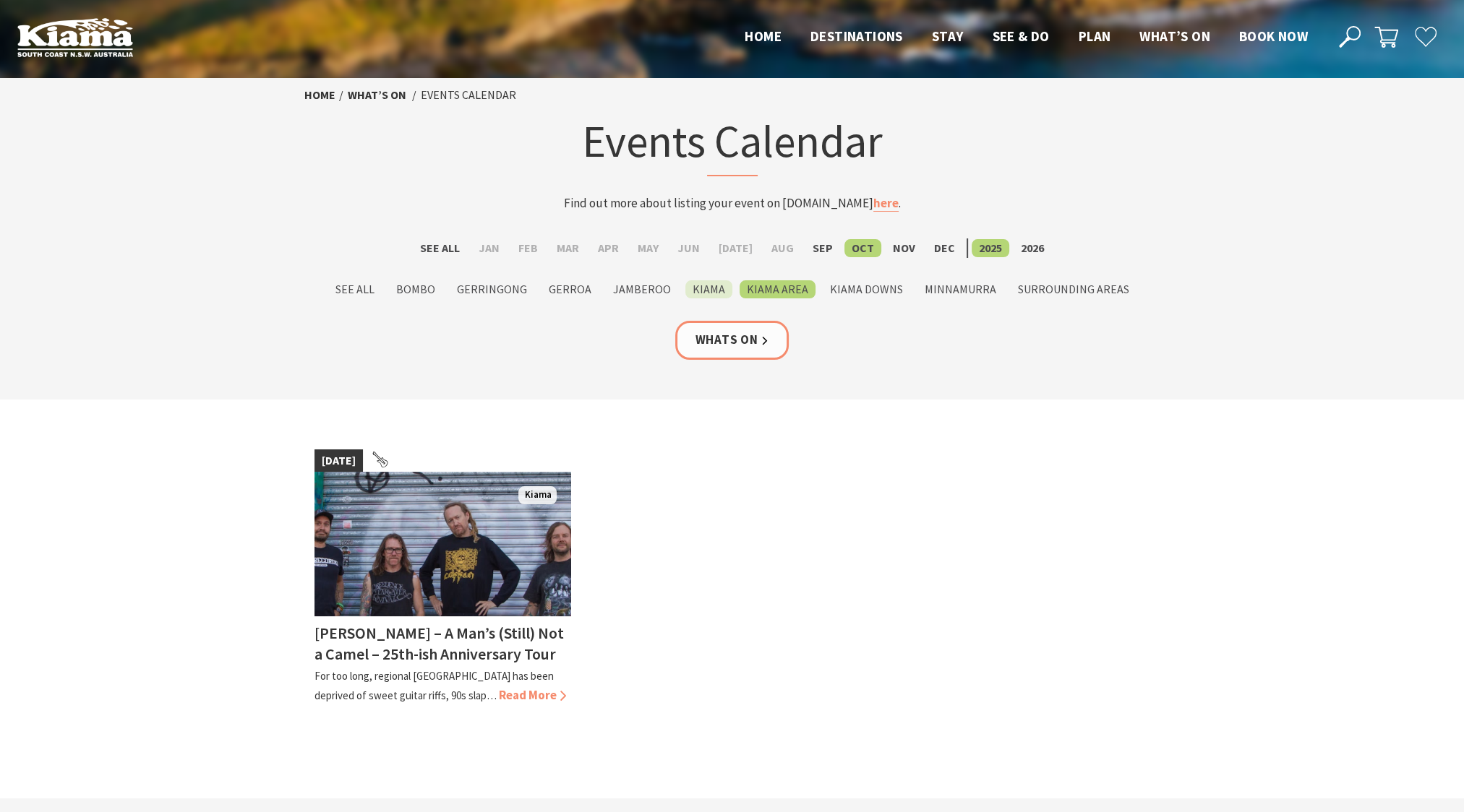
click at [708, 287] on label "Kiama" at bounding box center [709, 290] width 47 height 18
click at [0, 0] on input "Kiama" at bounding box center [0, 0] width 0 height 0
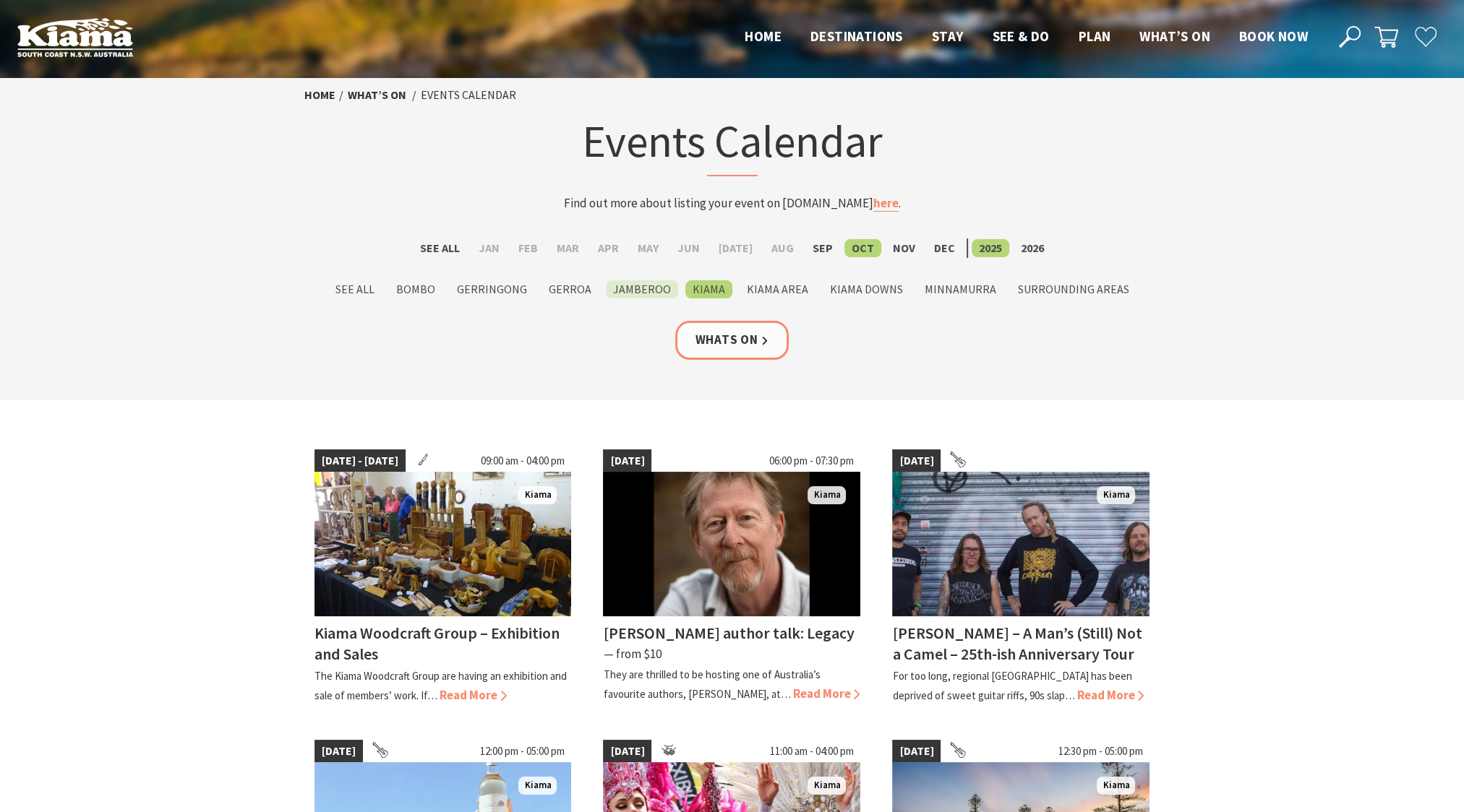
click at [625, 289] on label "Jamberoo" at bounding box center [641, 290] width 72 height 18
click at [0, 0] on input "Jamberoo" at bounding box center [0, 0] width 0 height 0
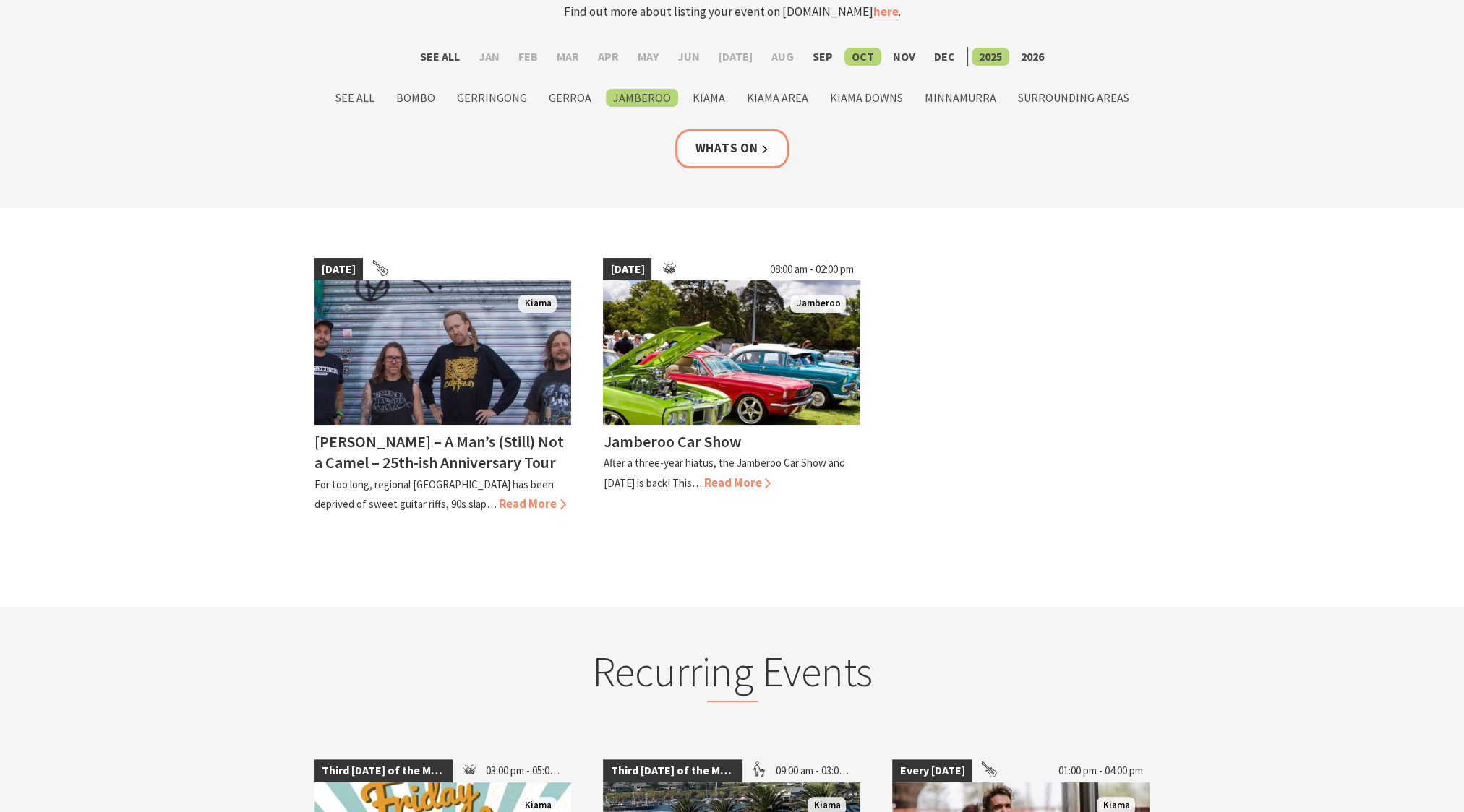
scroll to position [217, 0]
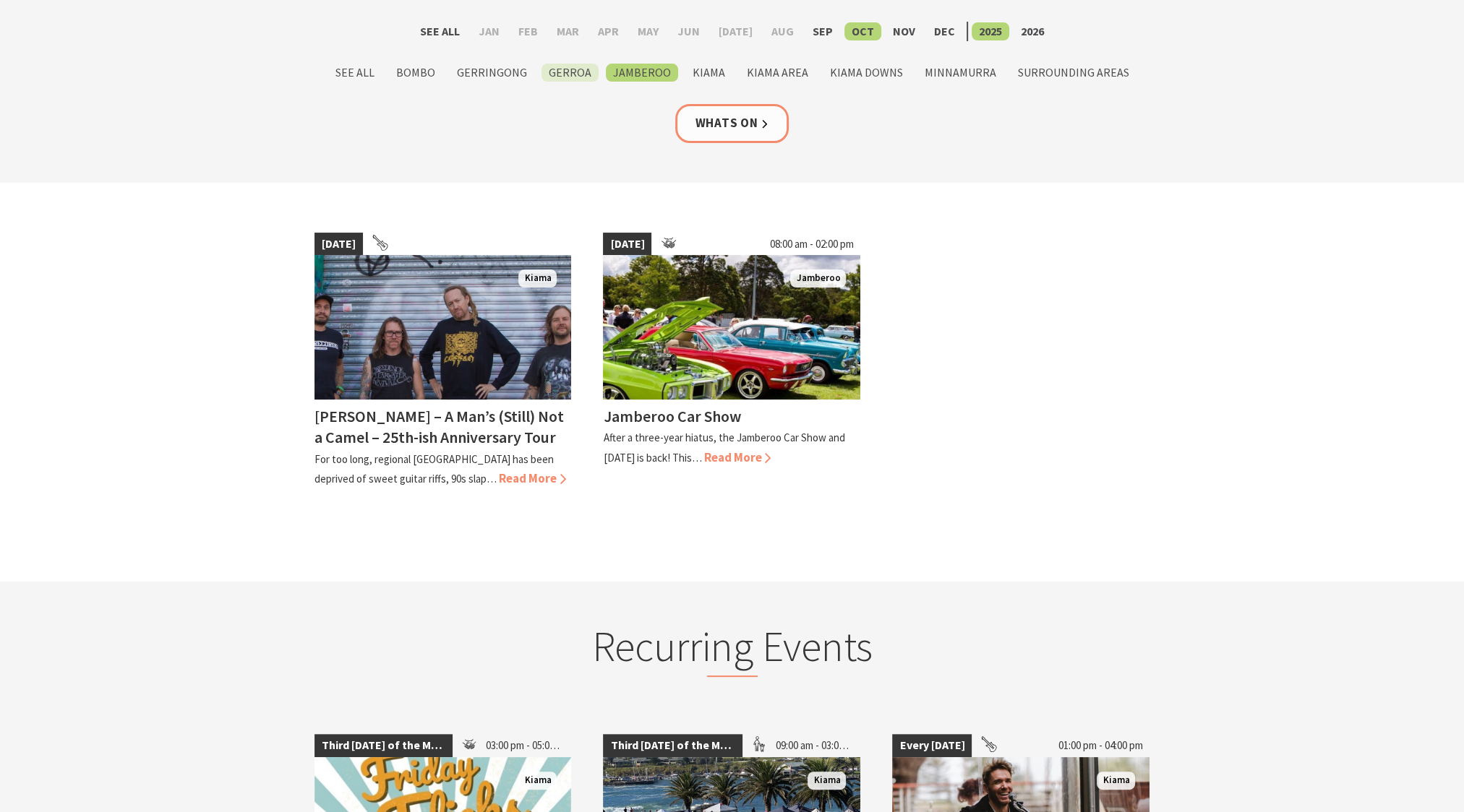
click at [573, 72] on label "Gerroa" at bounding box center [570, 72] width 57 height 18
click at [0, 0] on input "Gerroa" at bounding box center [0, 0] width 0 height 0
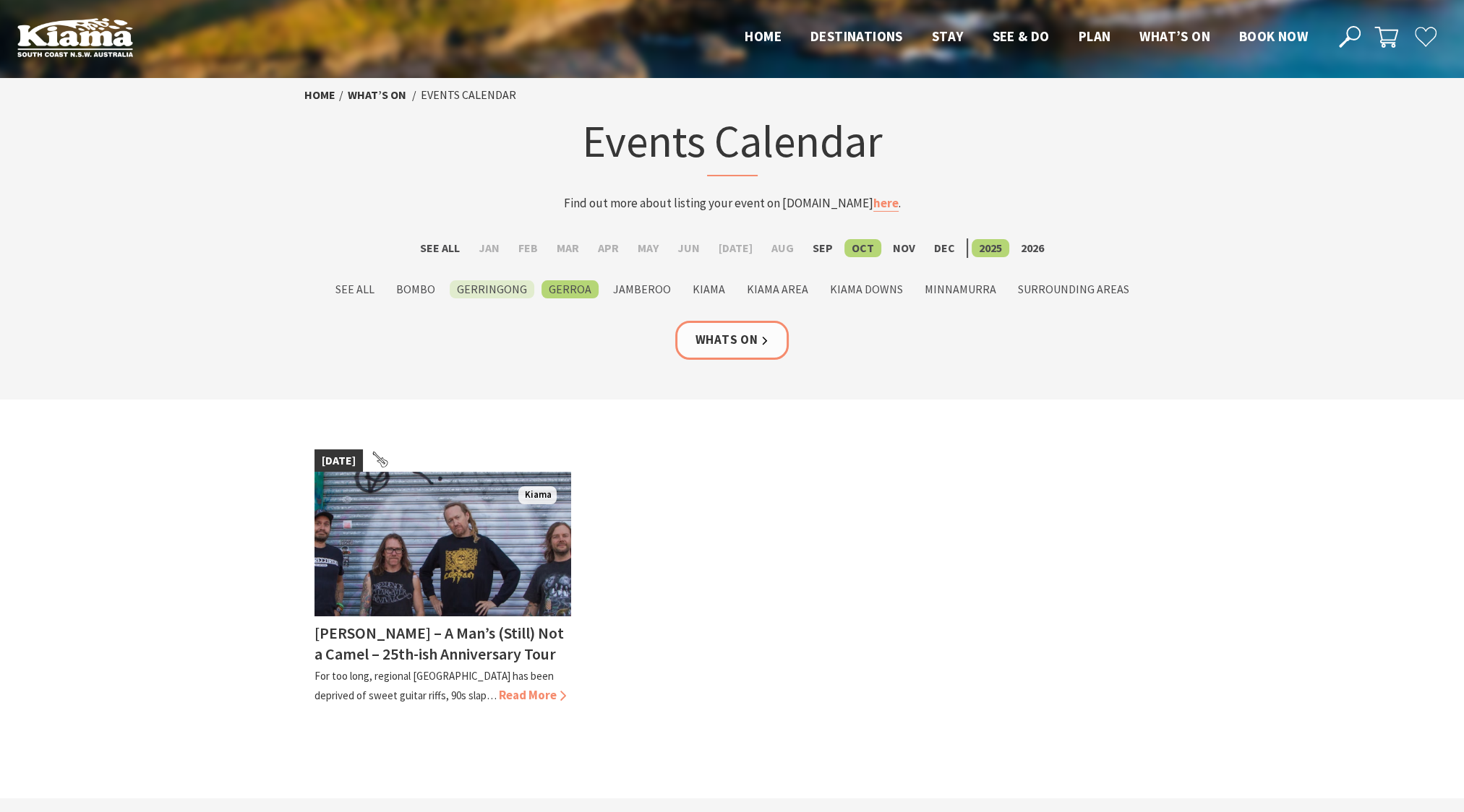
click at [486, 291] on label "Gerringong" at bounding box center [491, 290] width 85 height 18
click at [0, 0] on input "Gerringong" at bounding box center [0, 0] width 0 height 0
click at [412, 292] on label "Bombo" at bounding box center [415, 290] width 53 height 18
click at [0, 0] on input "Bombo" at bounding box center [0, 0] width 0 height 0
